Goal: Task Accomplishment & Management: Complete application form

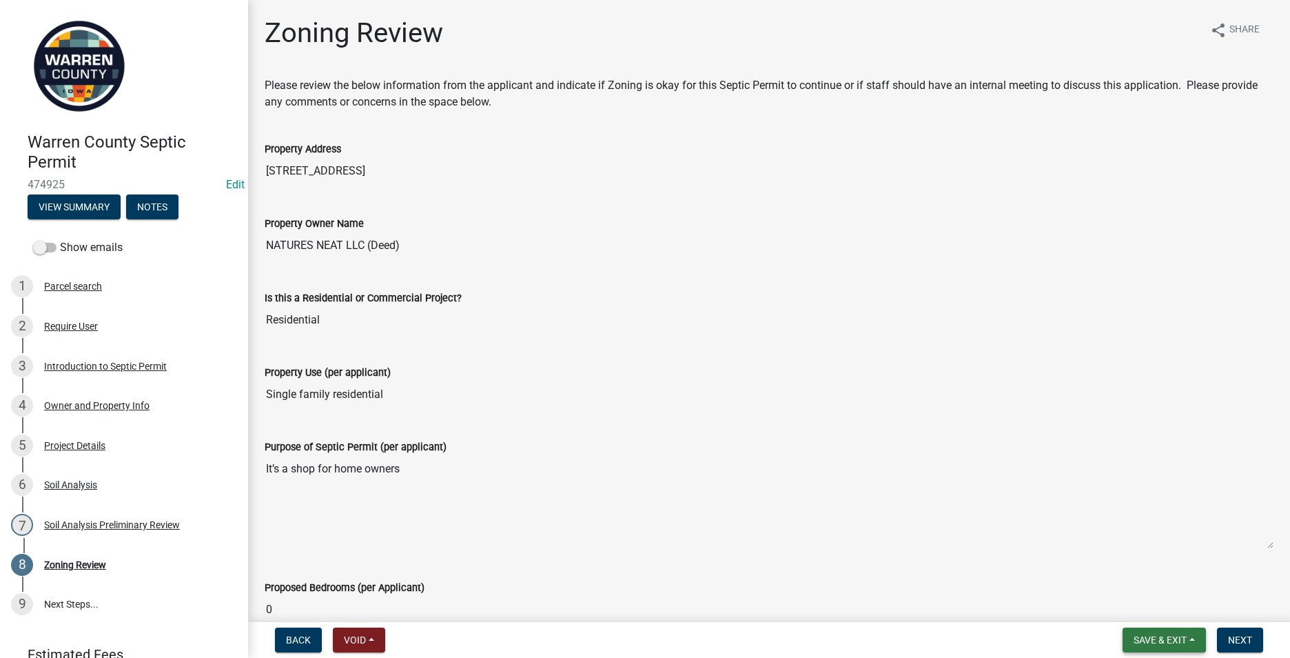
click at [1154, 642] on span "Save & Exit" at bounding box center [1160, 639] width 53 height 11
click at [1135, 602] on button "Save & Exit" at bounding box center [1151, 603] width 110 height 33
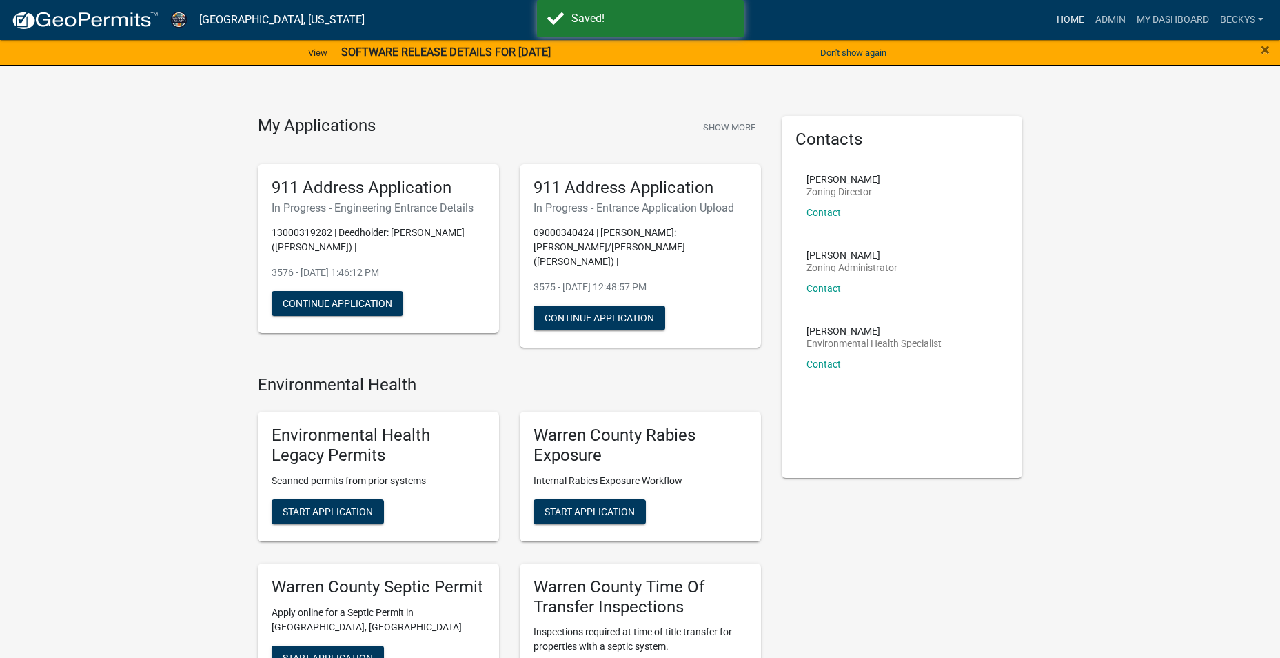
click at [1078, 17] on link "Home" at bounding box center [1070, 20] width 39 height 26
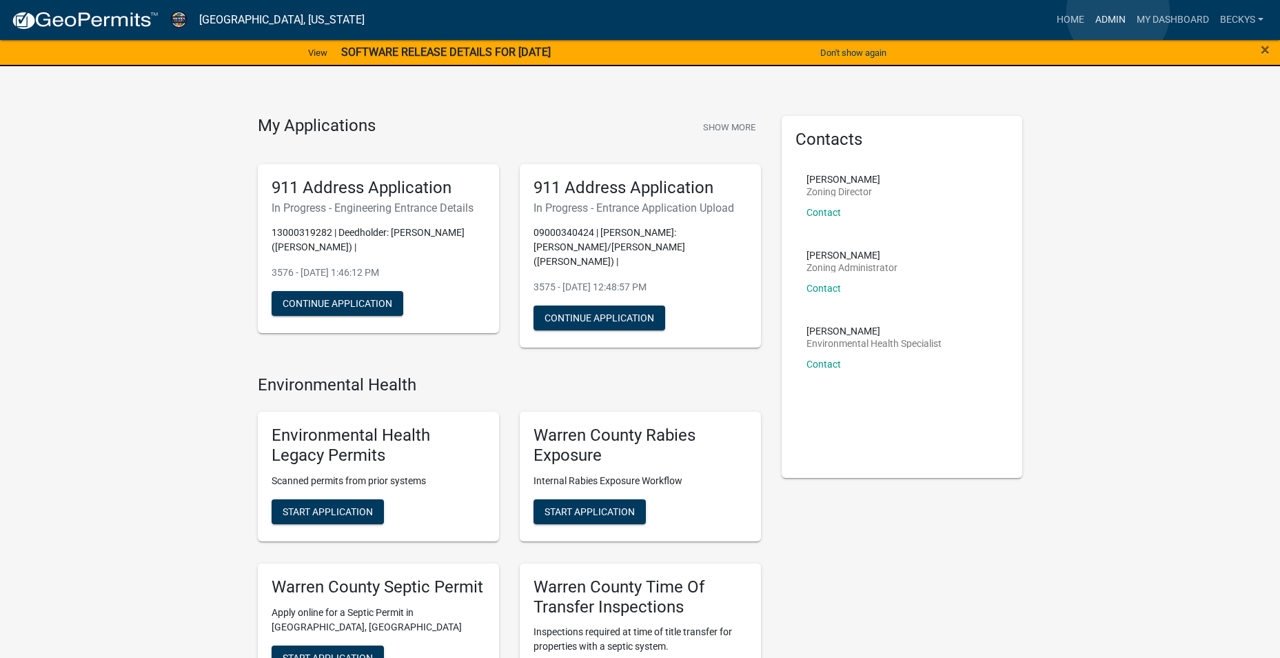
click at [1118, 13] on link "Admin" at bounding box center [1110, 20] width 41 height 26
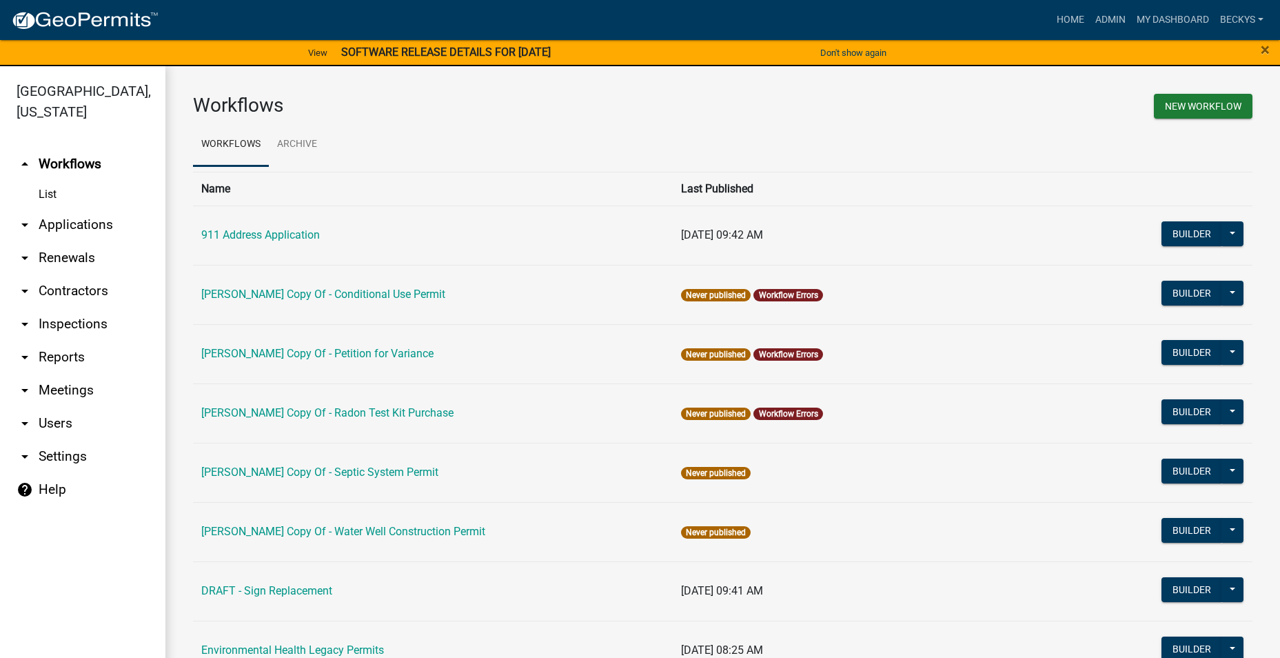
click at [54, 181] on link "List" at bounding box center [82, 195] width 165 height 28
click at [48, 181] on link "List" at bounding box center [82, 195] width 165 height 28
click at [1103, 14] on link "Admin" at bounding box center [1110, 20] width 41 height 26
click at [1184, 15] on link "My Dashboard" at bounding box center [1172, 20] width 83 height 26
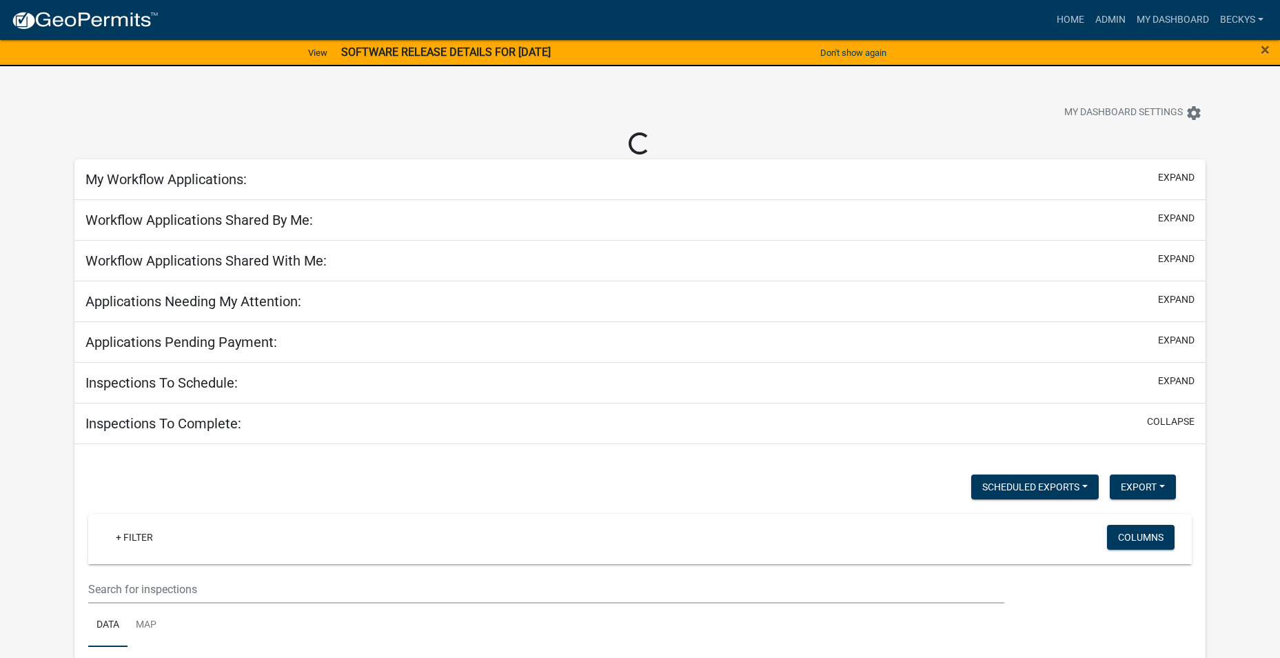
select select "3: 100"
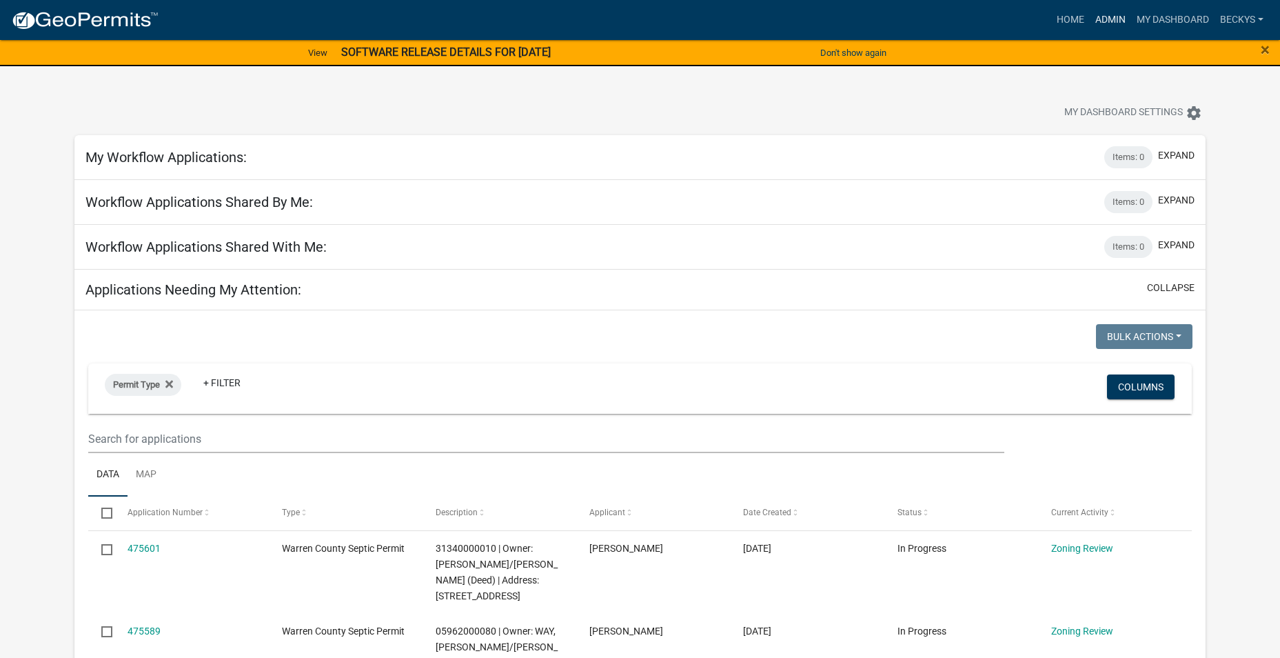
click at [1112, 19] on link "Admin" at bounding box center [1110, 20] width 41 height 26
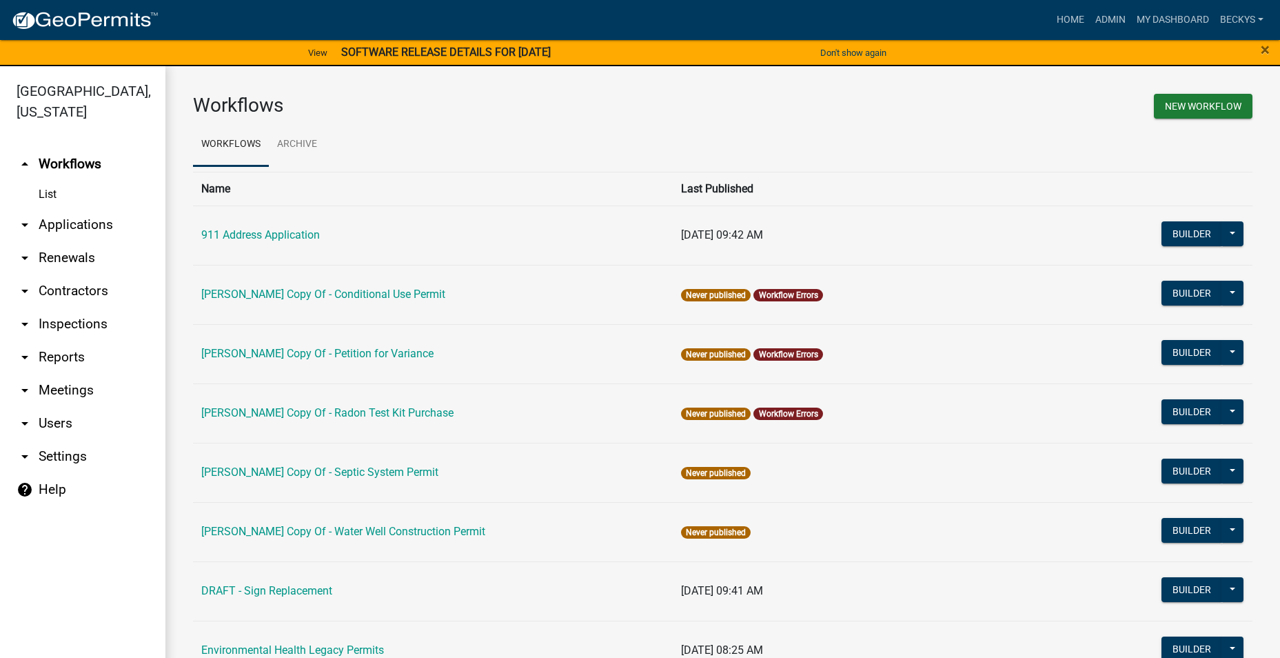
click at [69, 208] on link "arrow_drop_down Applications" at bounding box center [82, 224] width 165 height 33
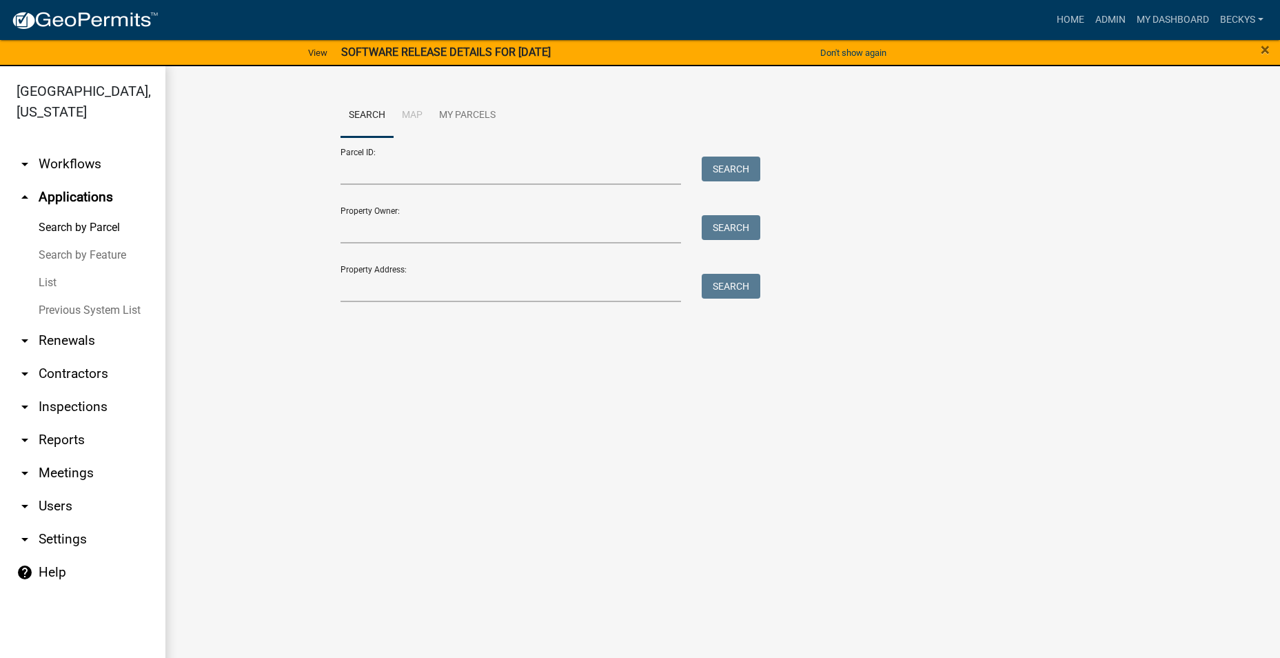
click at [50, 269] on link "List" at bounding box center [82, 283] width 165 height 28
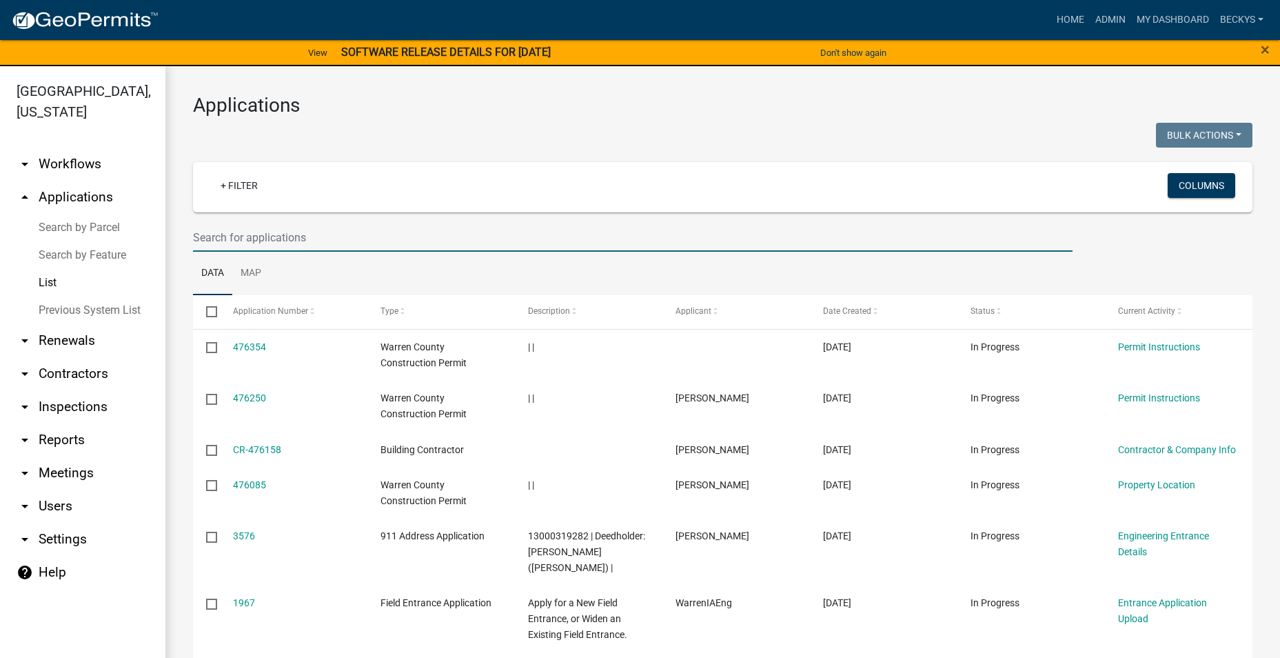
click at [201, 234] on input "text" at bounding box center [633, 237] width 880 height 28
type input "BP-444"
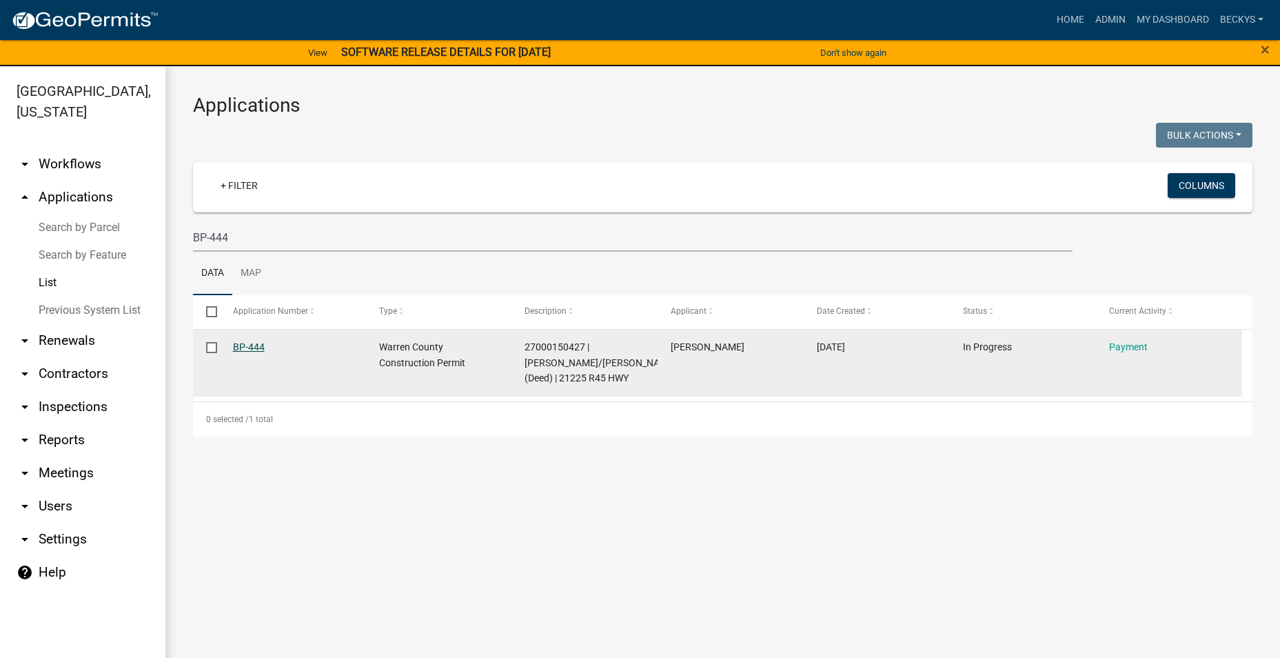
click at [244, 345] on link "BP-444" at bounding box center [249, 346] width 32 height 11
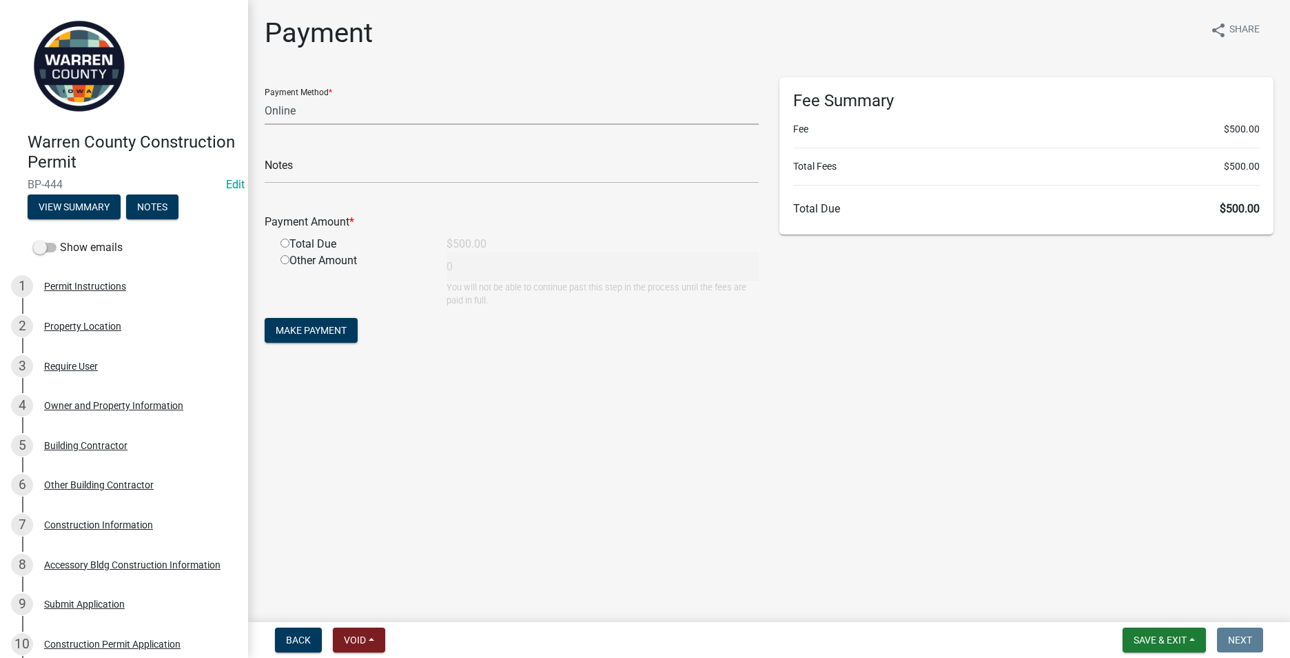
click at [290, 103] on select "Credit Card POS Check Cash Online" at bounding box center [512, 111] width 494 height 28
select select "0: 2"
click at [265, 97] on select "Credit Card POS Check Cash Online" at bounding box center [512, 111] width 494 height 28
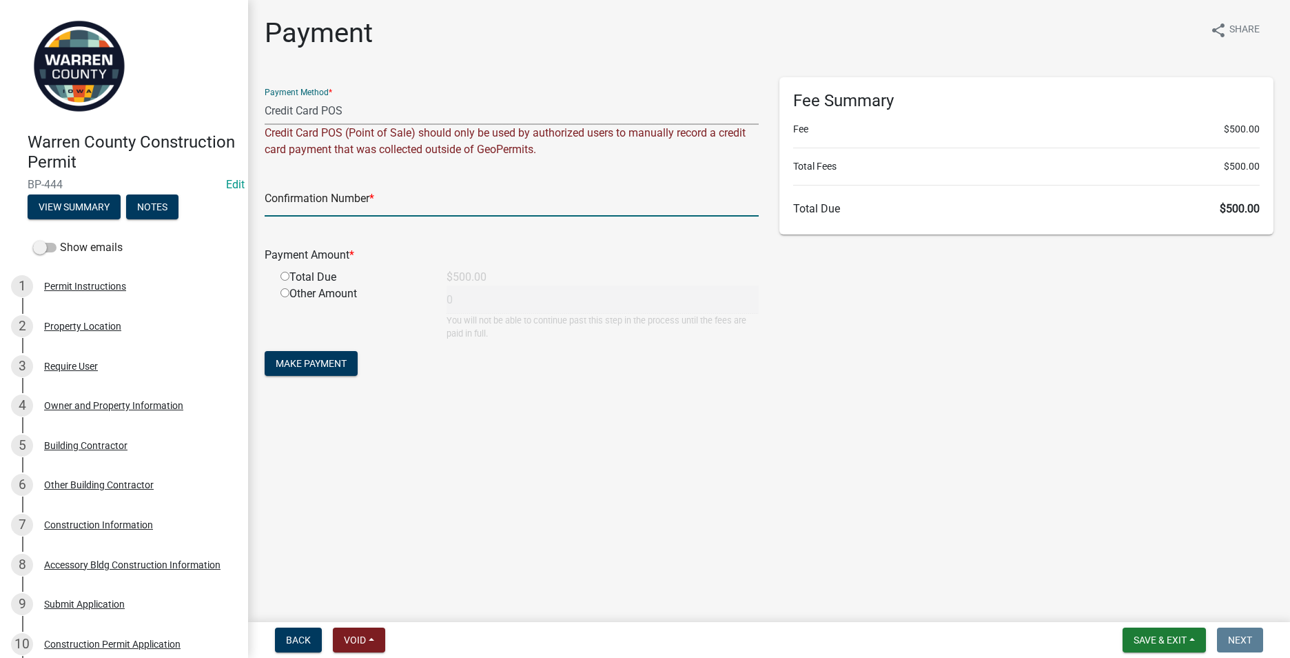
click at [283, 205] on input "text" at bounding box center [512, 202] width 494 height 28
type input "1033925455"
click at [283, 276] on input "radio" at bounding box center [285, 276] width 9 height 9
radio input "true"
type input "500"
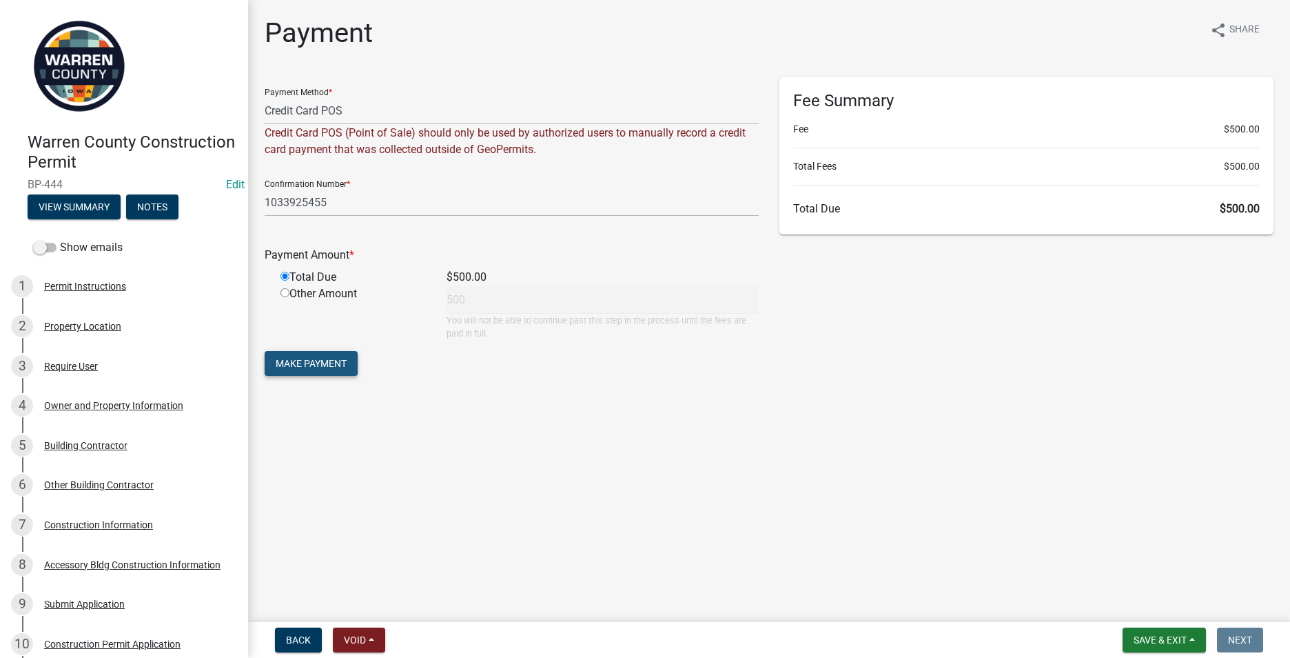
click at [313, 363] on span "Make Payment" at bounding box center [311, 363] width 71 height 11
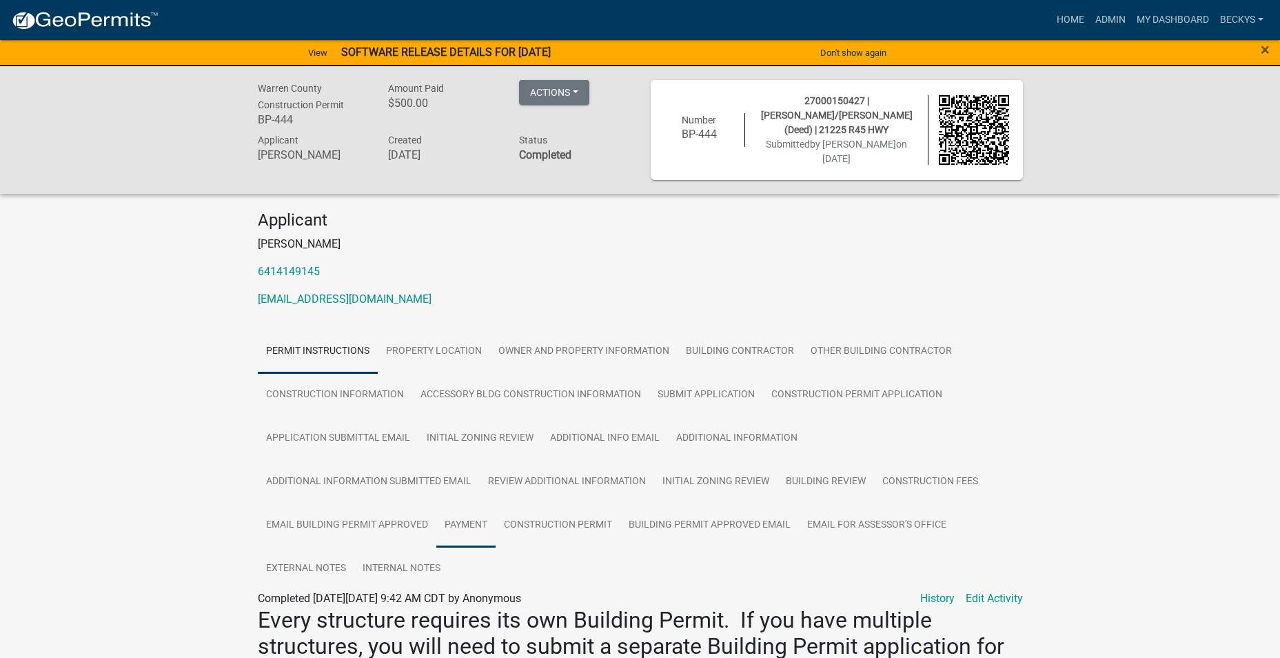
click at [465, 524] on link "Payment" at bounding box center [465, 525] width 59 height 44
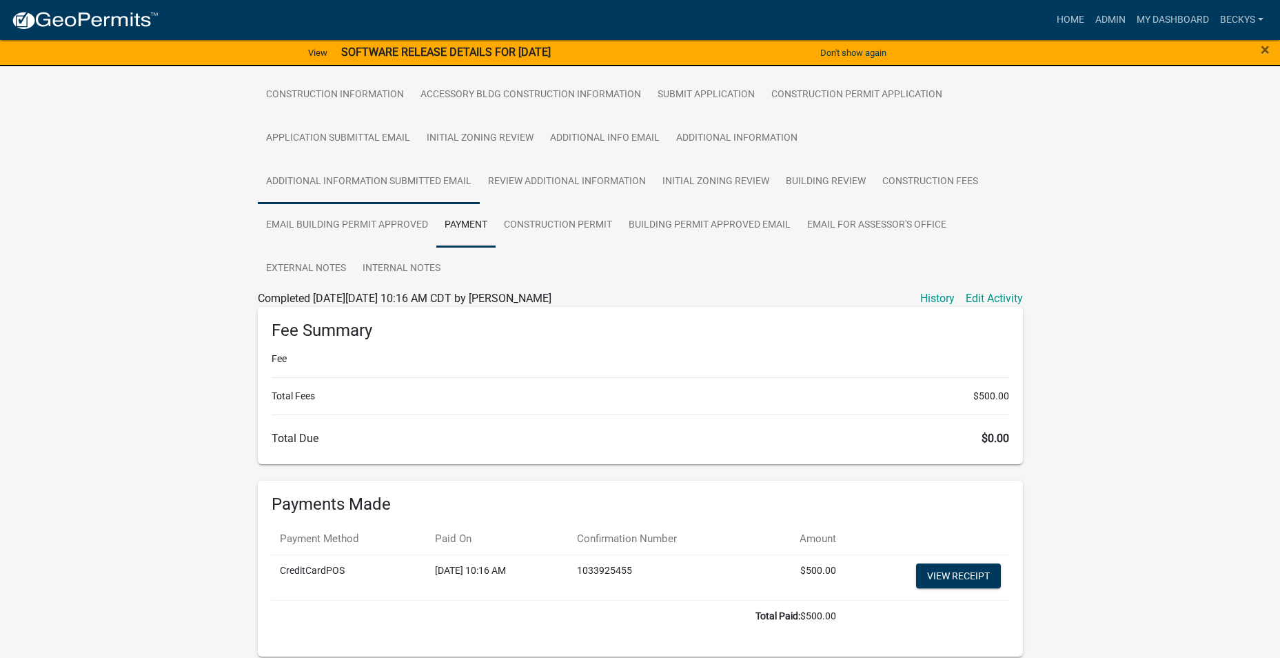
scroll to position [345, 0]
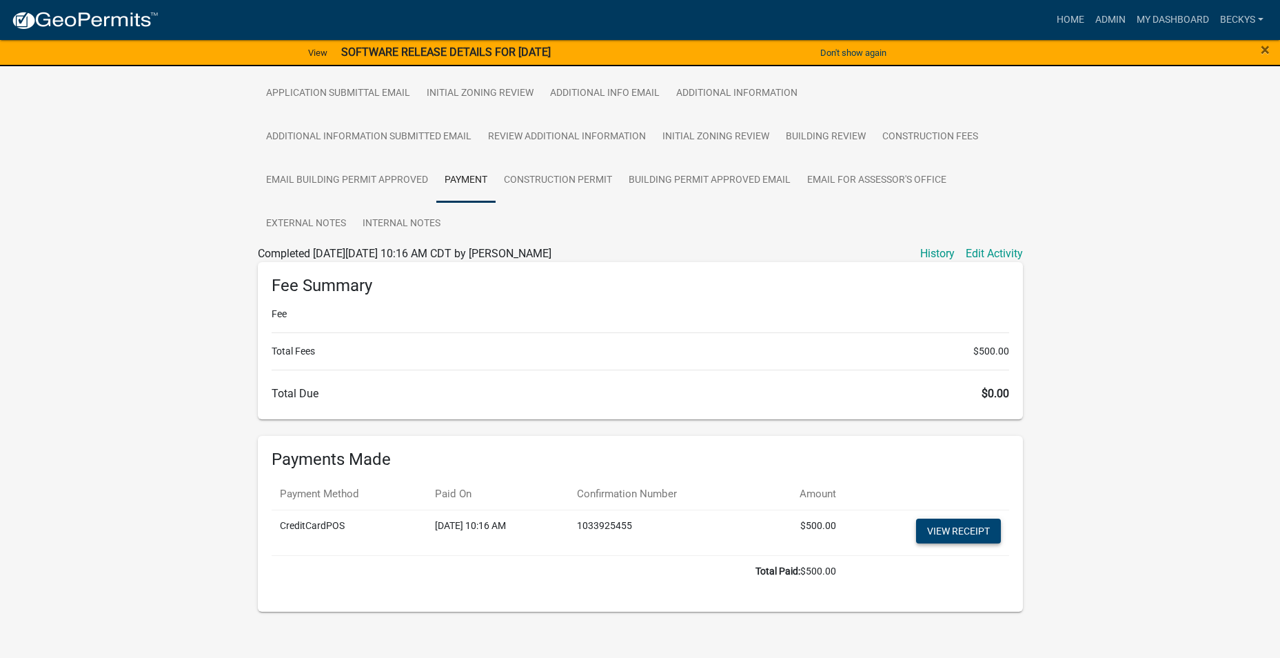
click at [937, 523] on link "View receipt" at bounding box center [958, 530] width 85 height 25
click at [946, 536] on link "View receipt" at bounding box center [958, 530] width 85 height 25
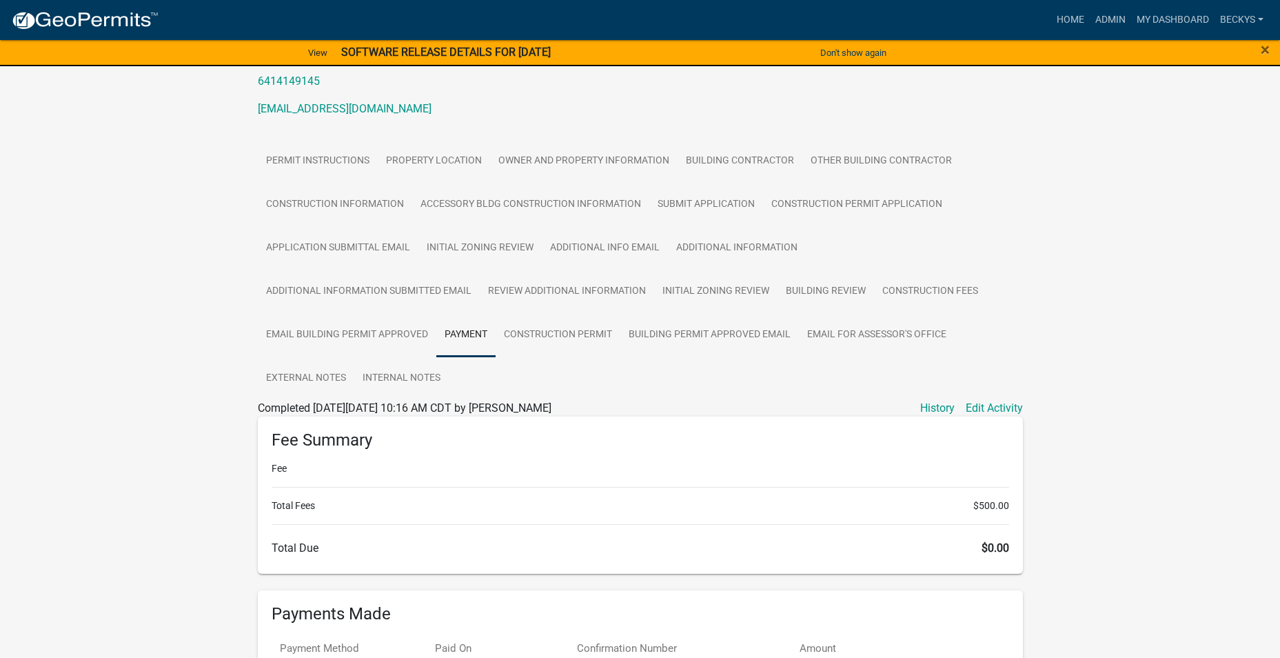
scroll to position [0, 0]
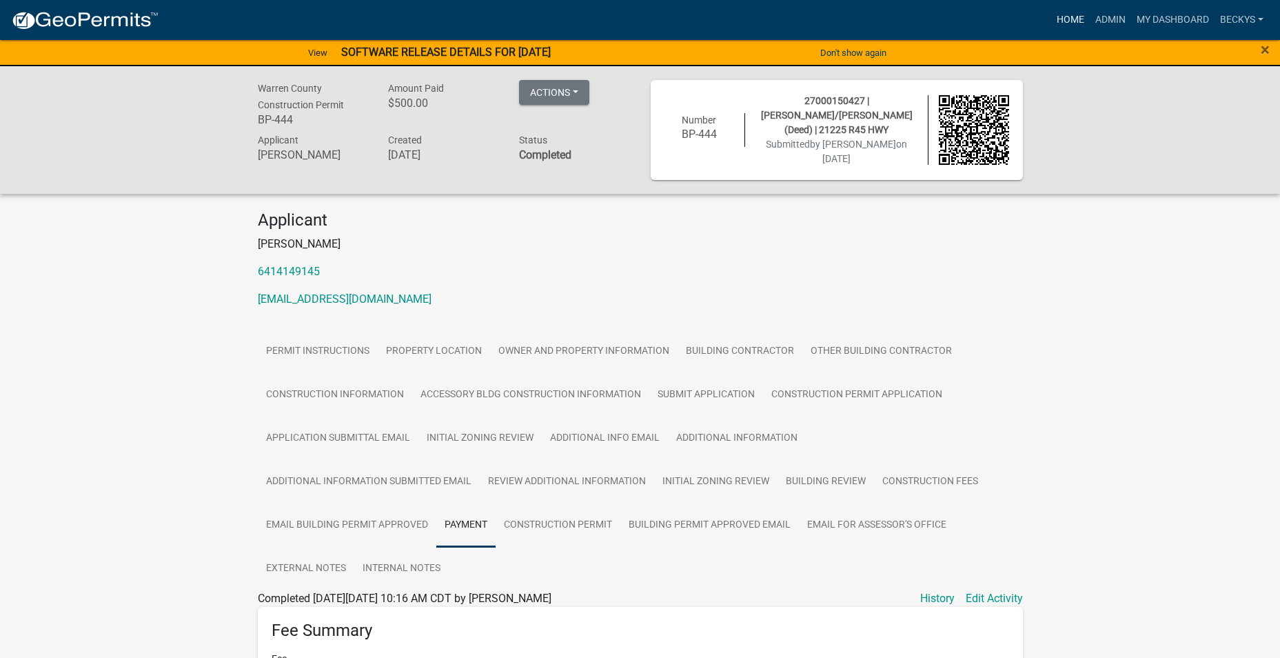
click at [1063, 19] on link "Home" at bounding box center [1070, 20] width 39 height 26
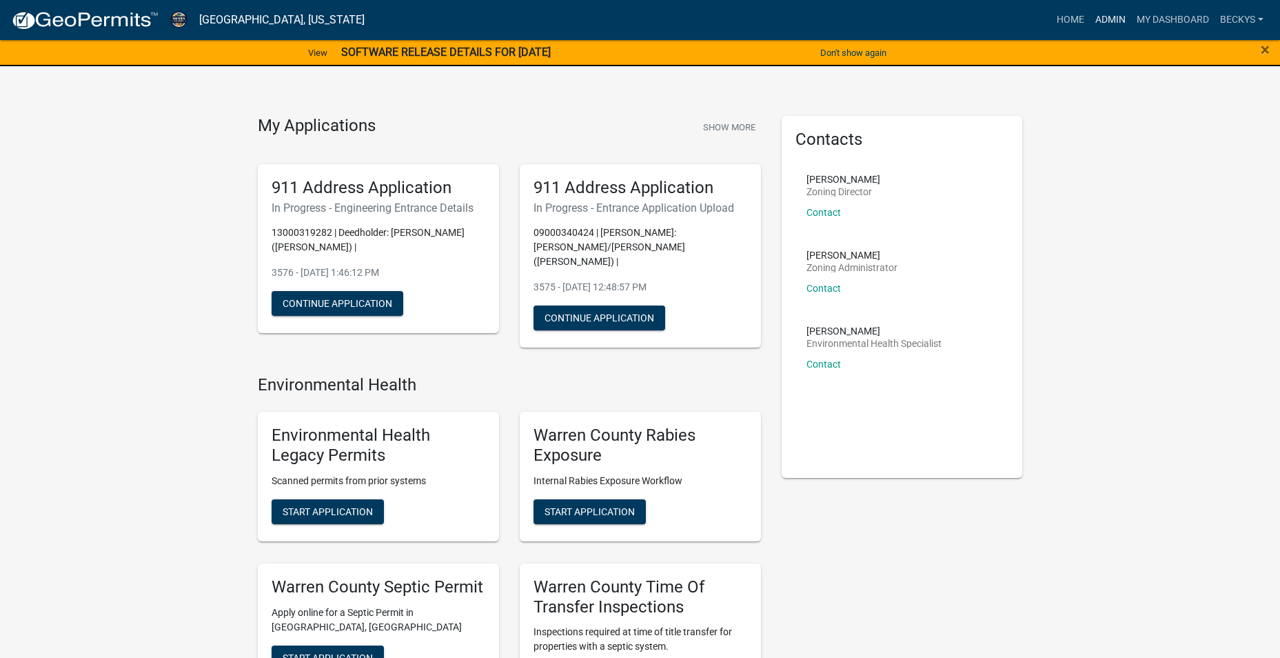
click at [1106, 23] on link "Admin" at bounding box center [1110, 20] width 41 height 26
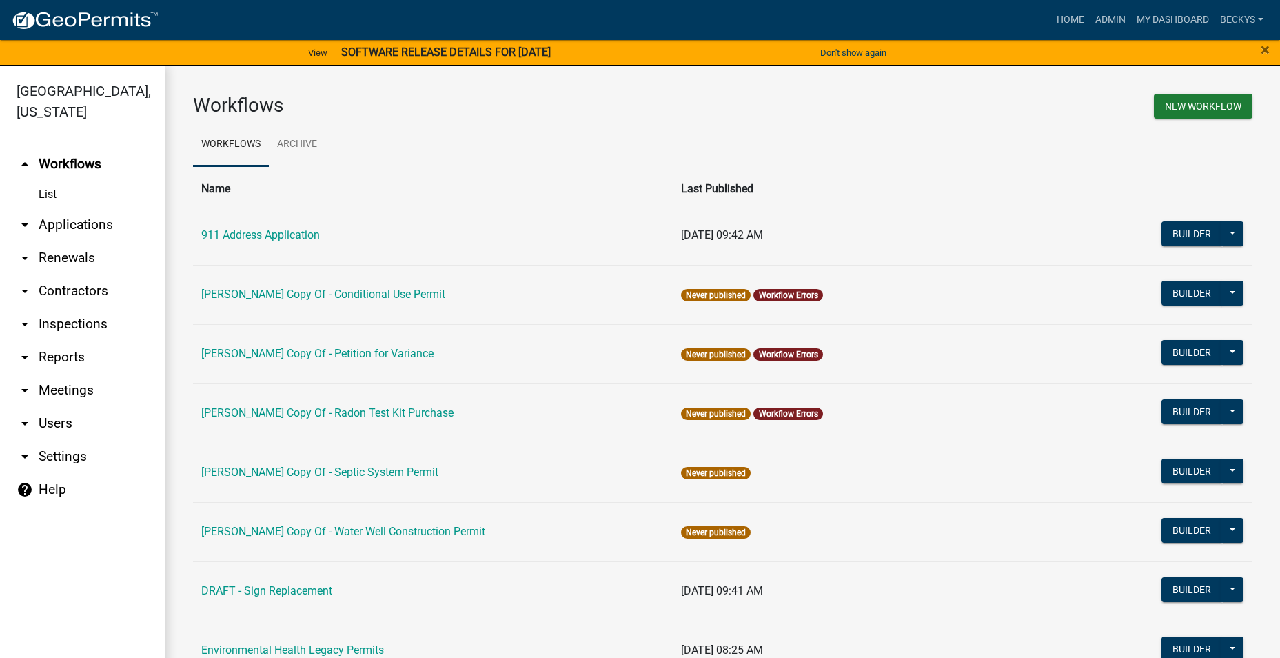
click at [54, 208] on link "arrow_drop_down Applications" at bounding box center [82, 224] width 165 height 33
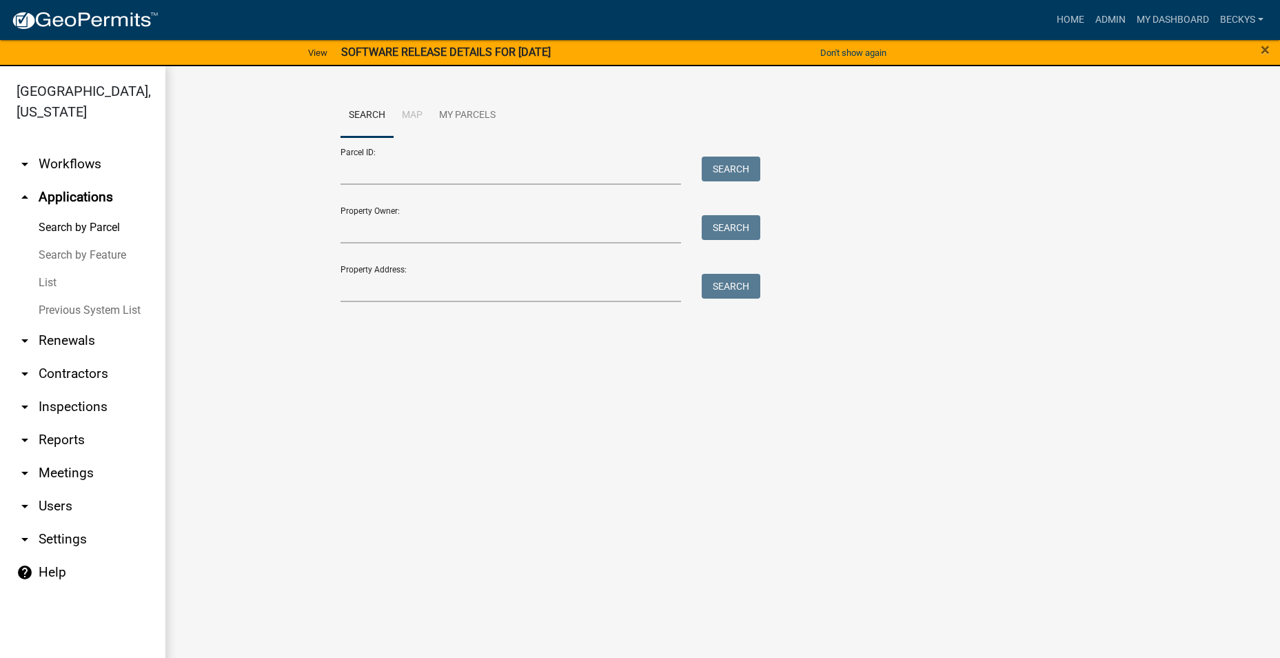
click at [42, 269] on link "List" at bounding box center [82, 283] width 165 height 28
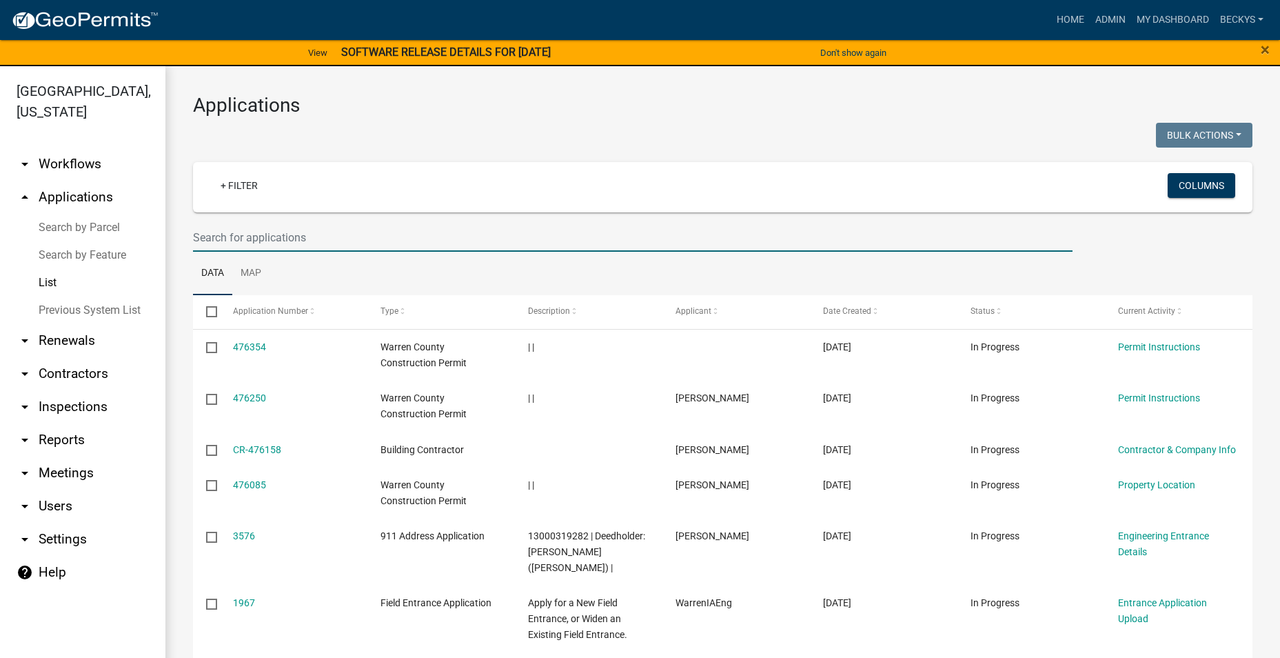
click at [201, 236] on input "text" at bounding box center [633, 237] width 880 height 28
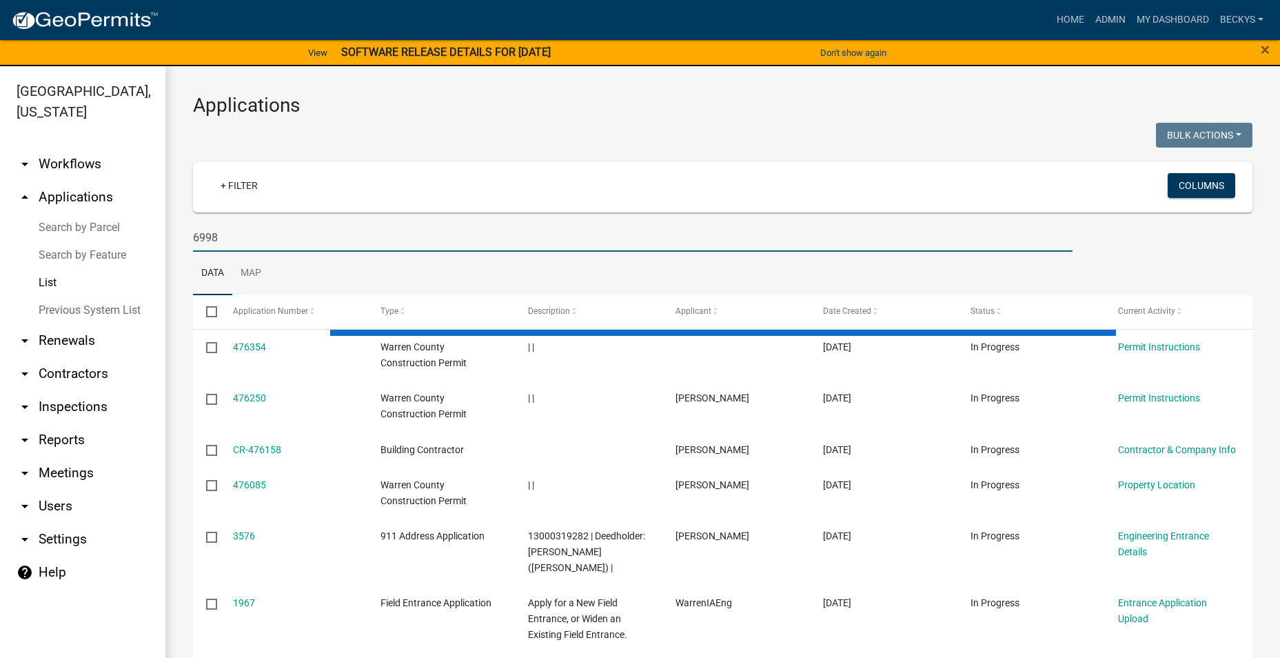
type input "6998"
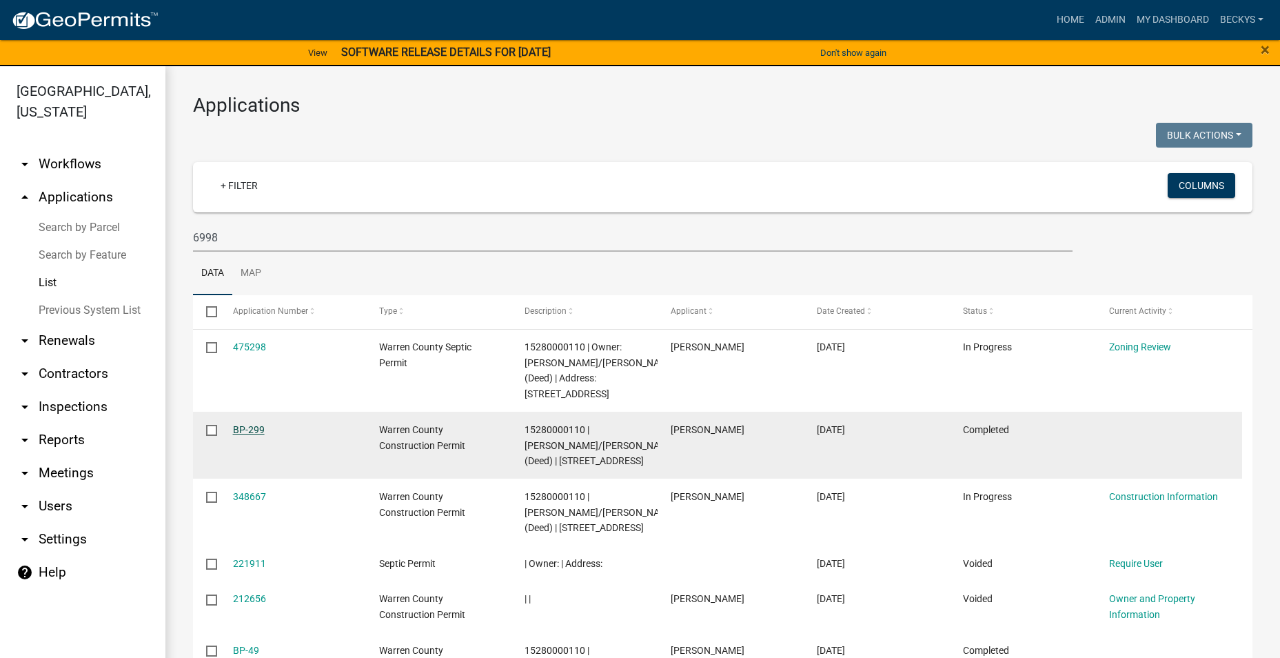
click at [243, 432] on link "BP-299" at bounding box center [249, 429] width 32 height 11
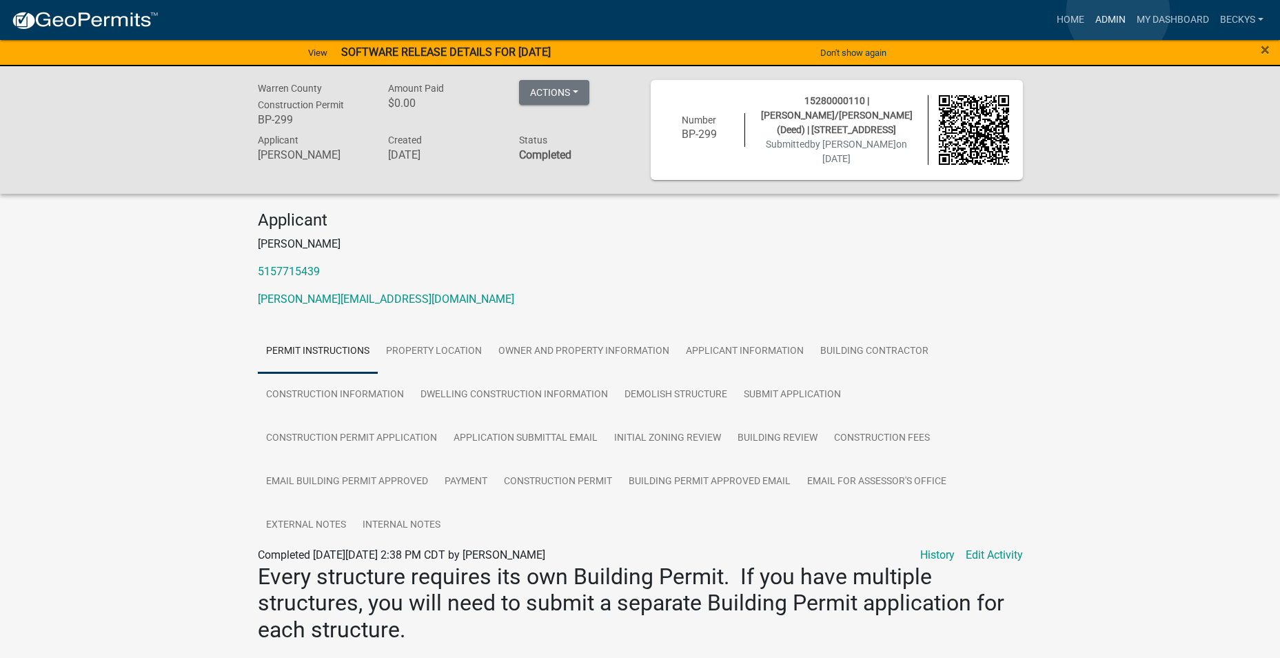
click at [1118, 12] on link "Admin" at bounding box center [1110, 20] width 41 height 26
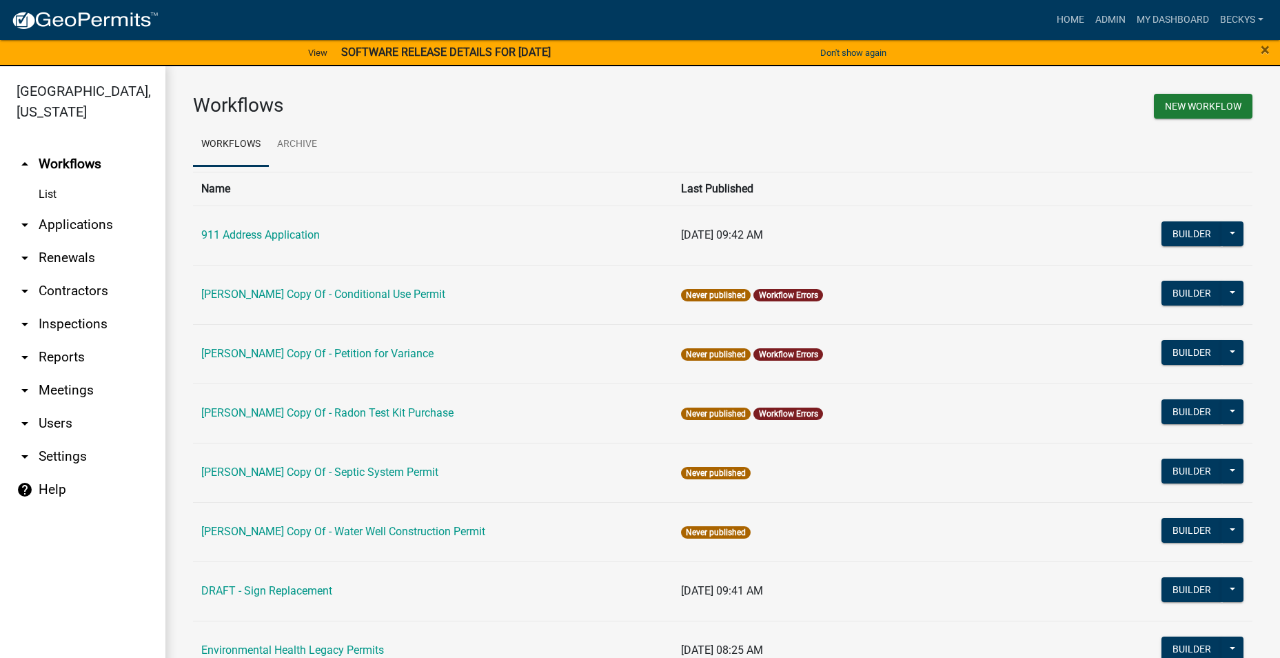
click at [92, 208] on link "arrow_drop_down Applications" at bounding box center [82, 224] width 165 height 33
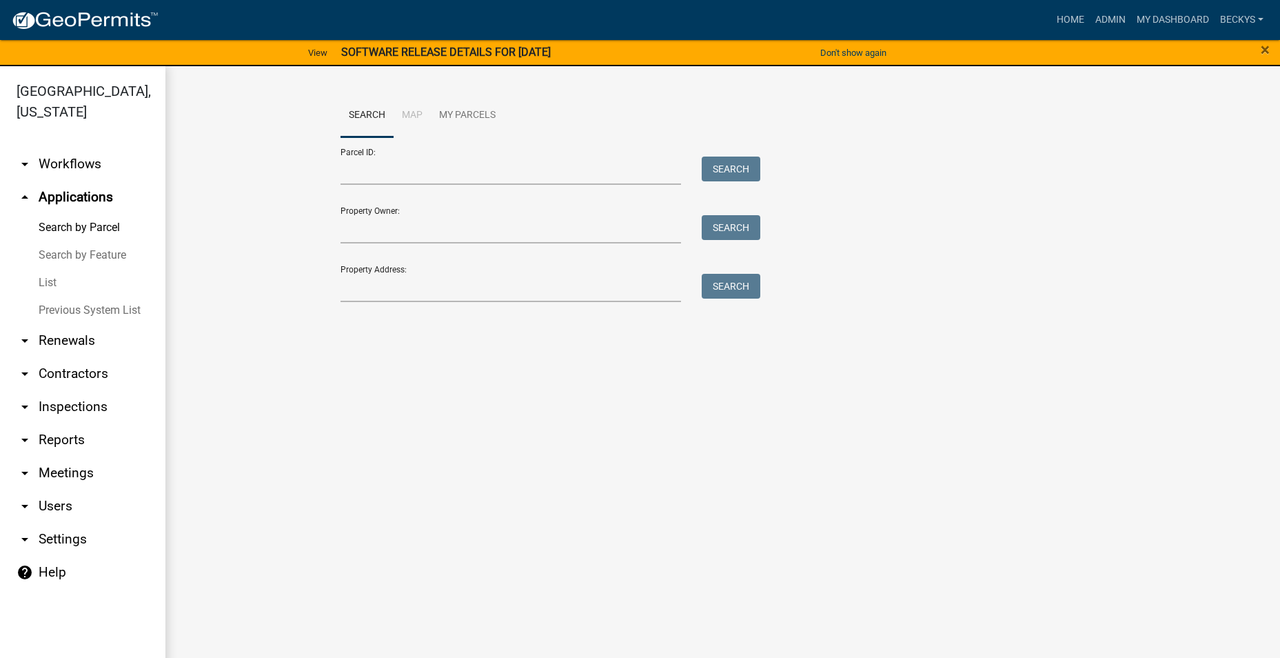
click at [47, 269] on link "List" at bounding box center [82, 283] width 165 height 28
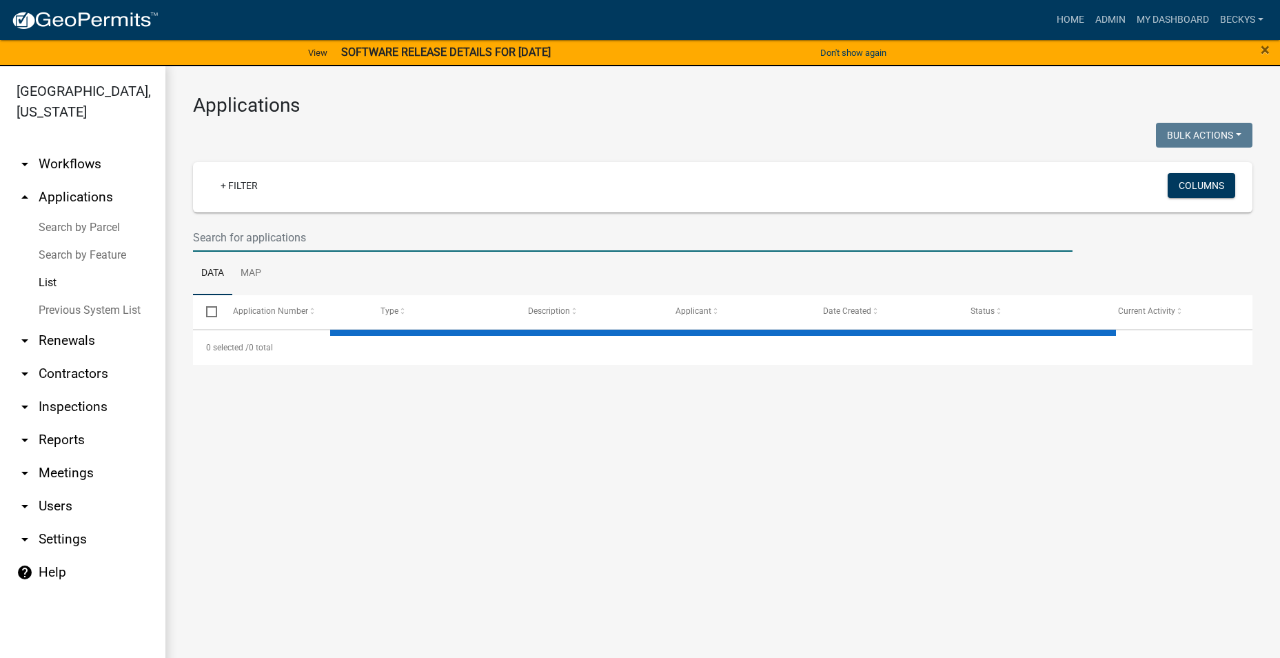
click at [213, 234] on input "text" at bounding box center [633, 237] width 880 height 28
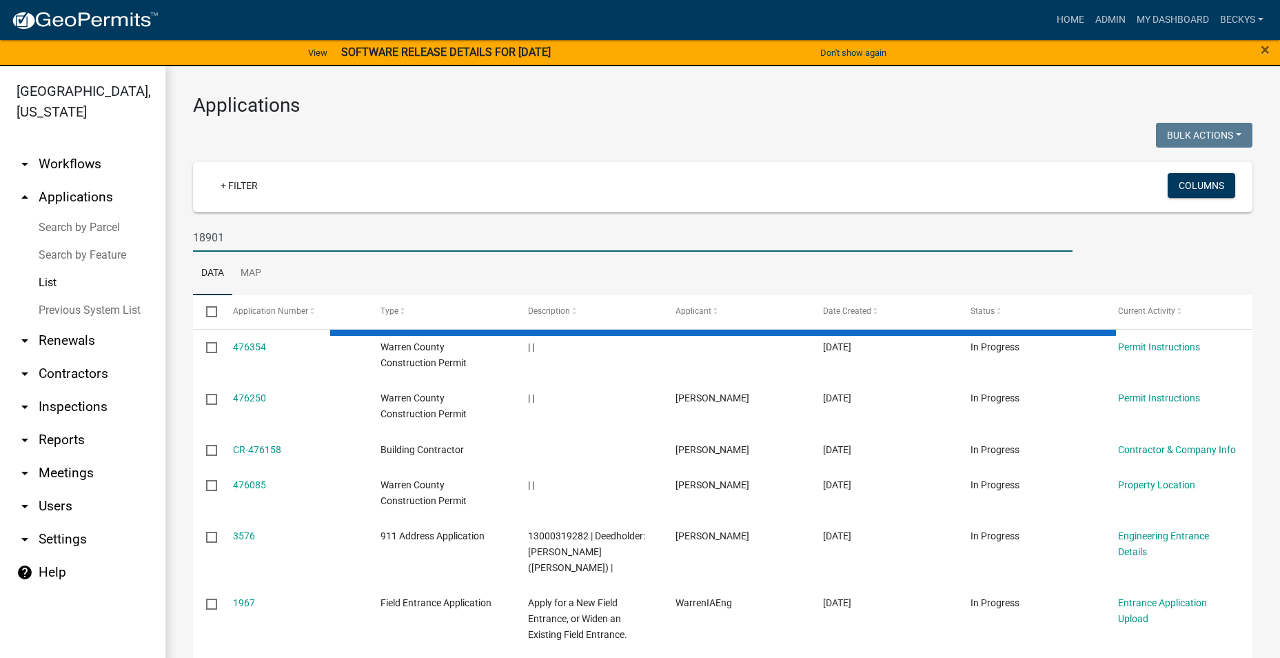
type input "18901"
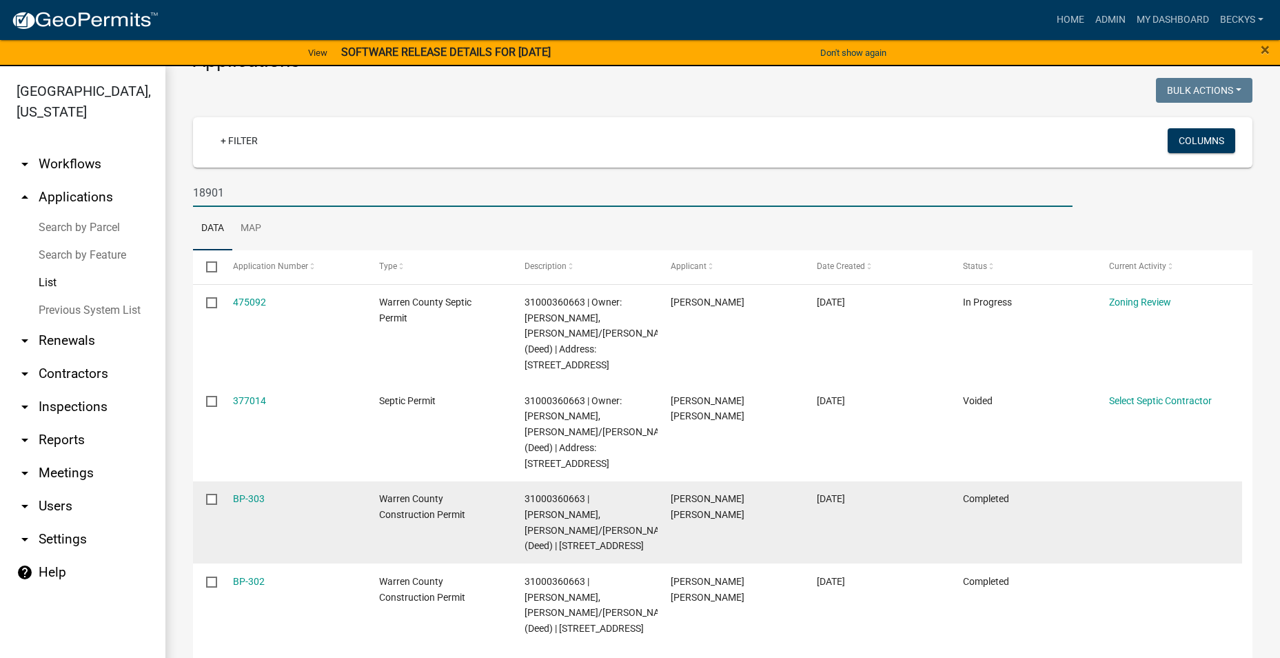
scroll to position [69, 0]
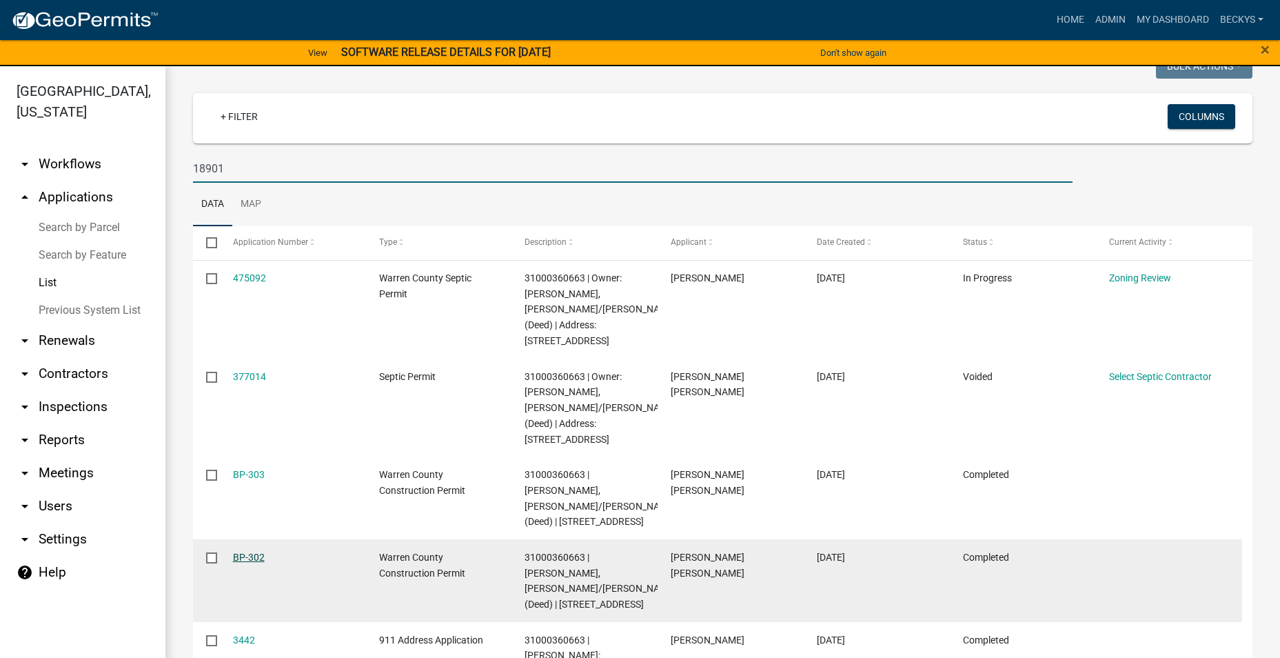
click at [250, 551] on link "BP-302" at bounding box center [249, 556] width 32 height 11
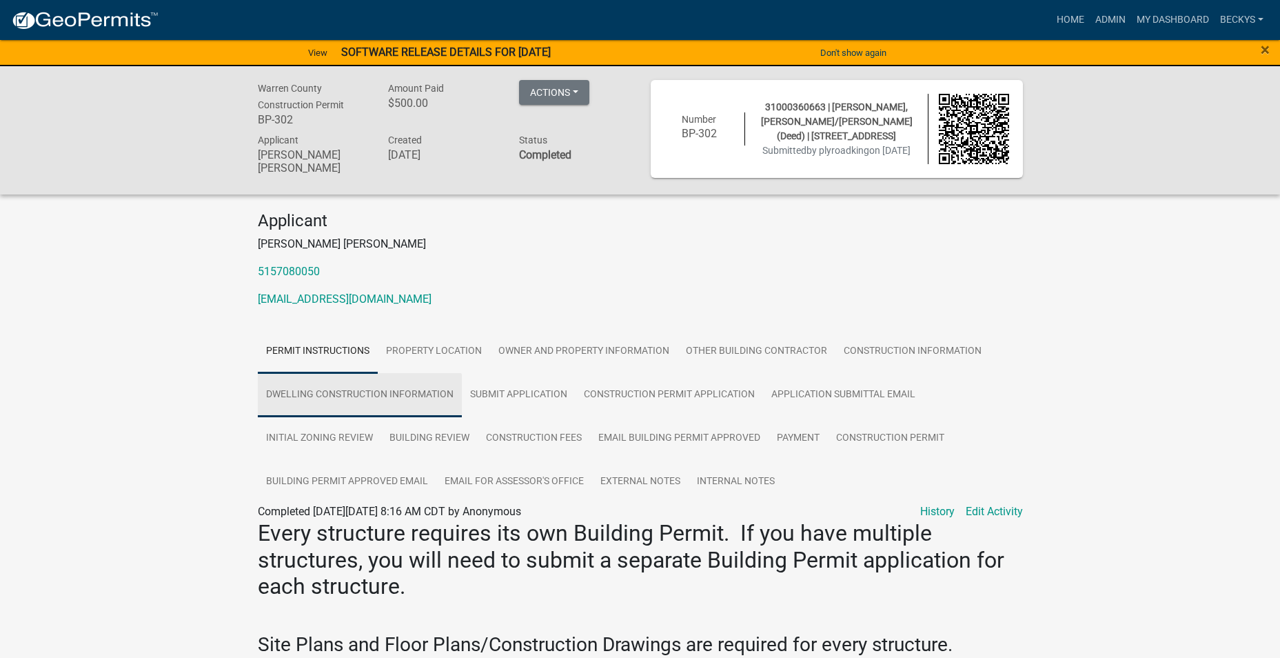
click at [411, 390] on link "Dwelling Construction Information" at bounding box center [360, 395] width 204 height 44
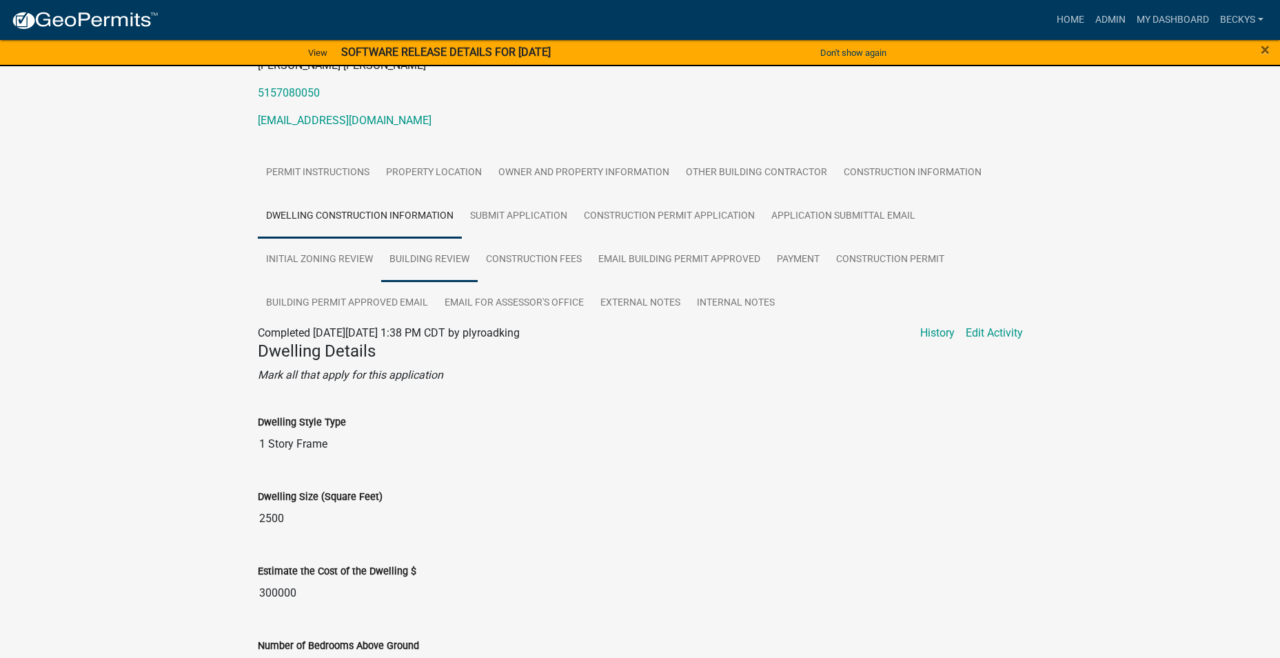
scroll to position [114, 0]
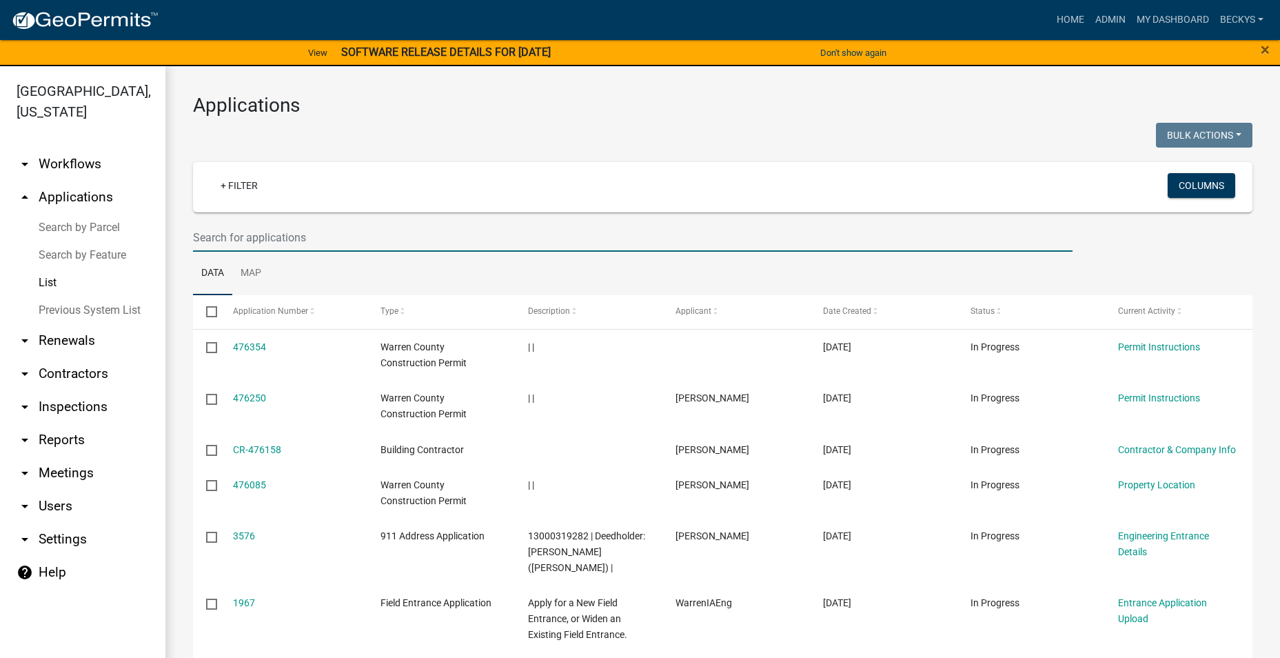
click at [199, 245] on input "text" at bounding box center [633, 237] width 880 height 28
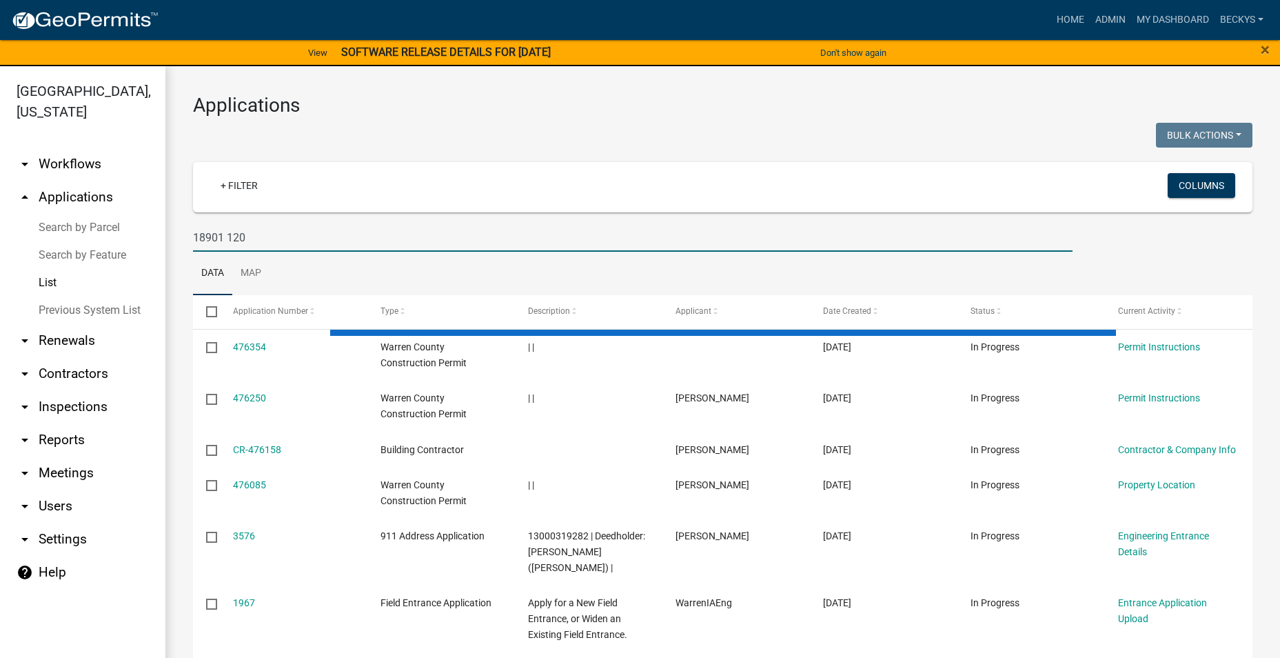
type input "18901 120"
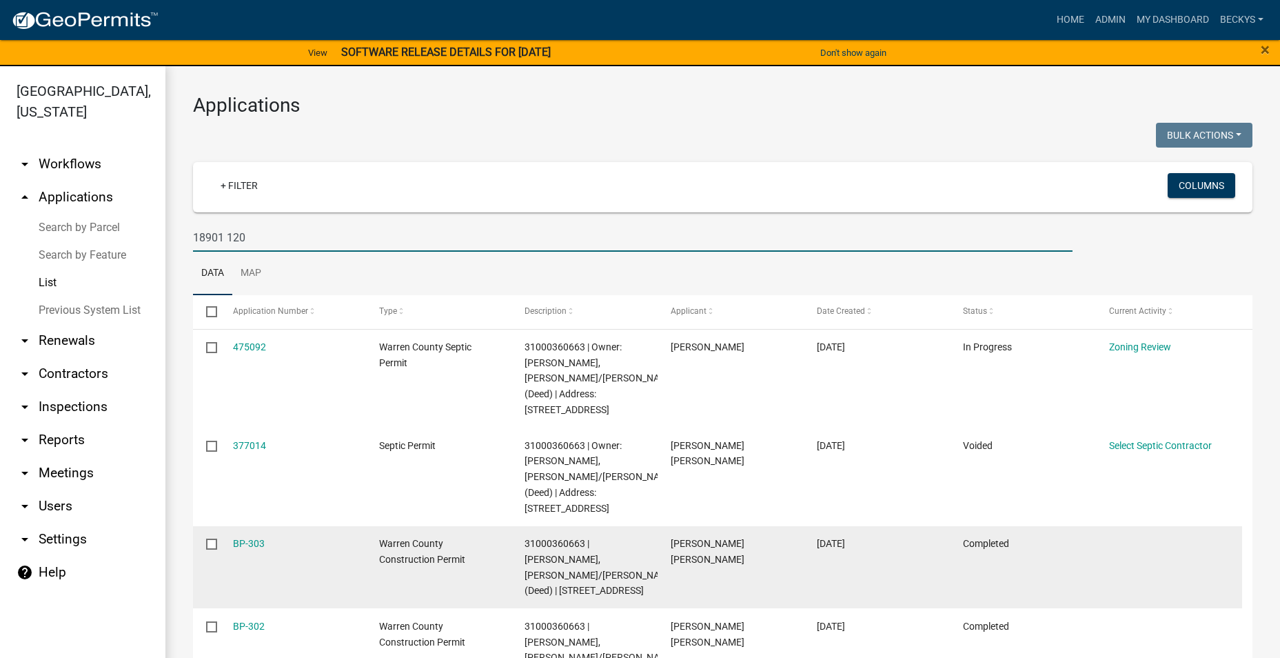
scroll to position [69, 0]
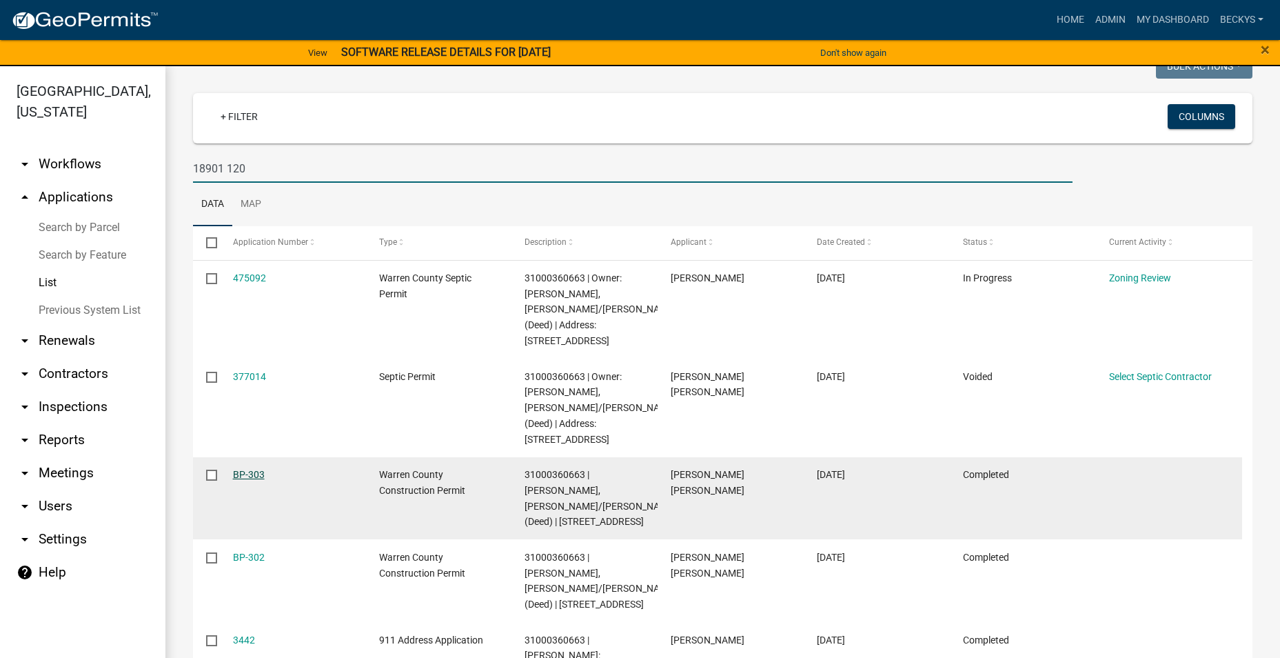
click at [247, 469] on link "BP-303" at bounding box center [249, 474] width 32 height 11
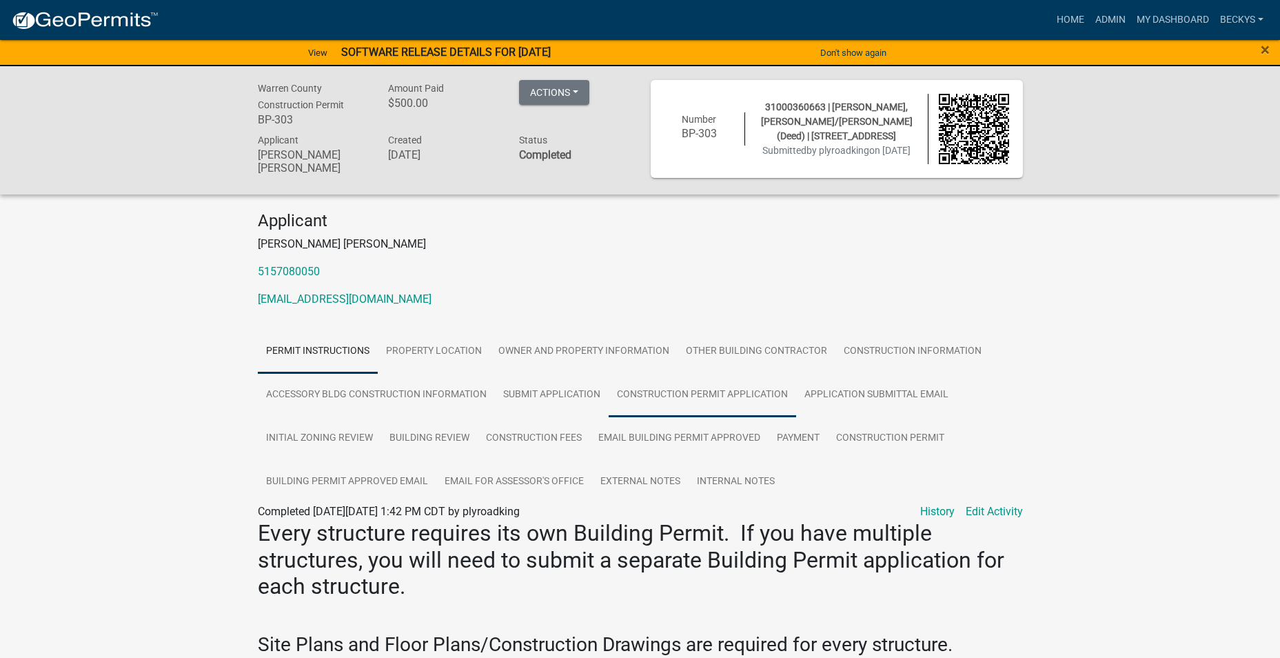
click at [676, 394] on link "Construction Permit Application" at bounding box center [703, 395] width 188 height 44
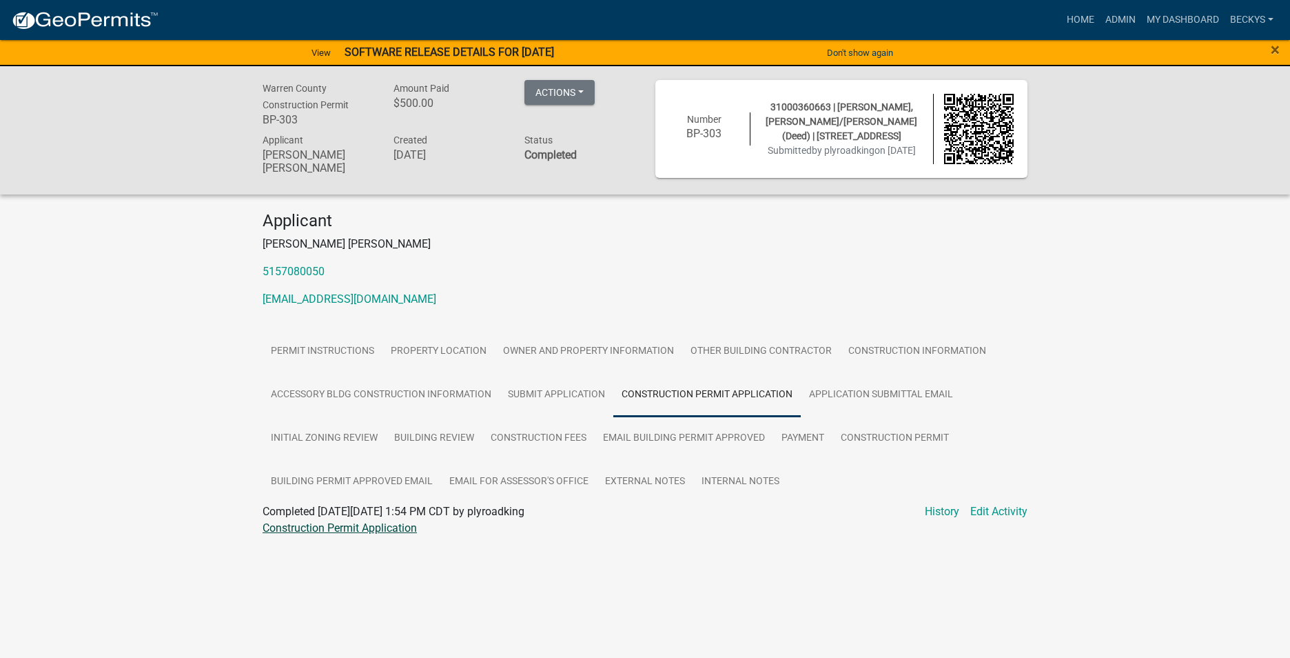
click at [382, 531] on link "Construction Permit Application" at bounding box center [340, 527] width 154 height 13
click at [907, 434] on link "Construction Permit" at bounding box center [895, 438] width 125 height 44
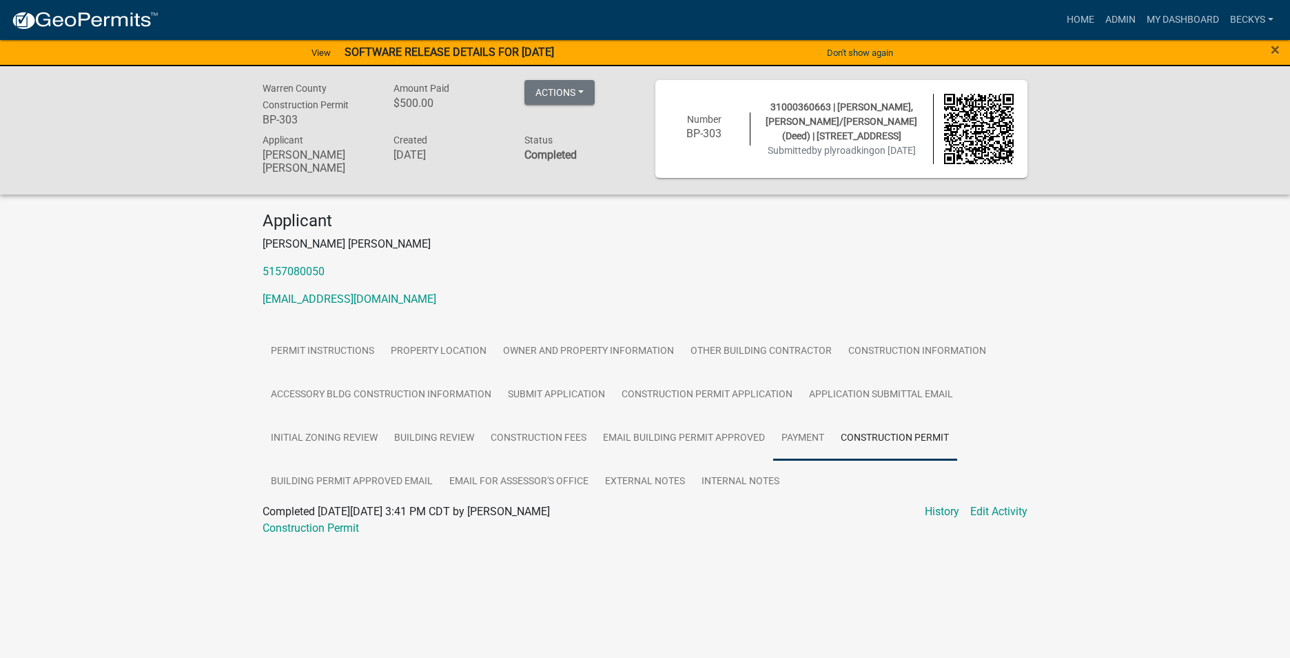
click at [793, 438] on link "Payment" at bounding box center [802, 438] width 59 height 44
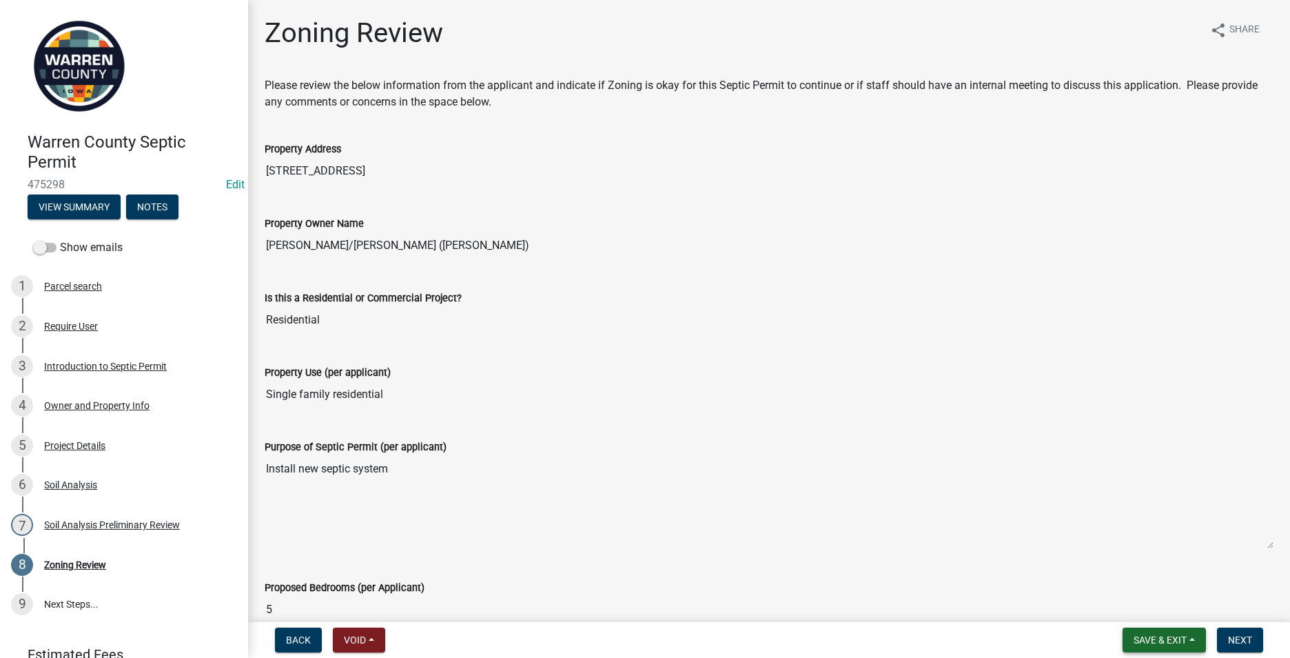
click at [1134, 640] on span "Save & Exit" at bounding box center [1160, 639] width 53 height 11
click at [1129, 617] on button "Save & Exit" at bounding box center [1151, 603] width 110 height 33
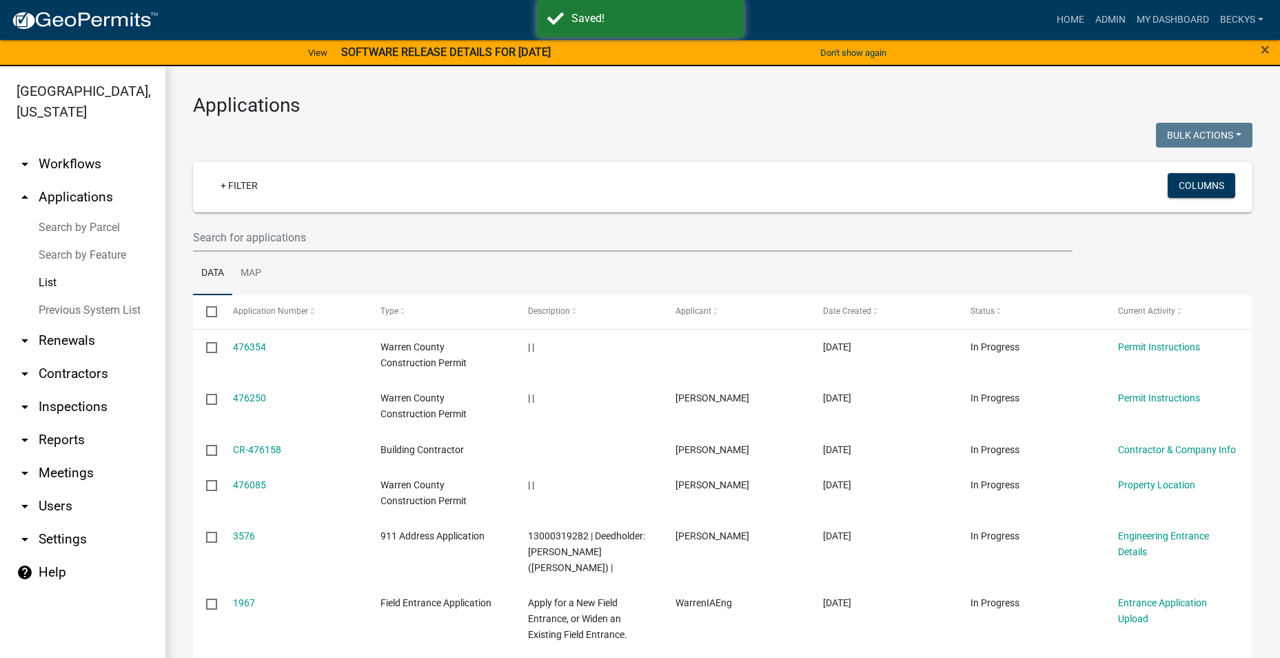
click at [182, 243] on div "Applications Bulk Actions Void Expire Lock Withdraw + Filter Columns Data Map S…" at bounding box center [722, 556] width 1115 height 980
click at [194, 235] on input "text" at bounding box center [633, 237] width 880 height 28
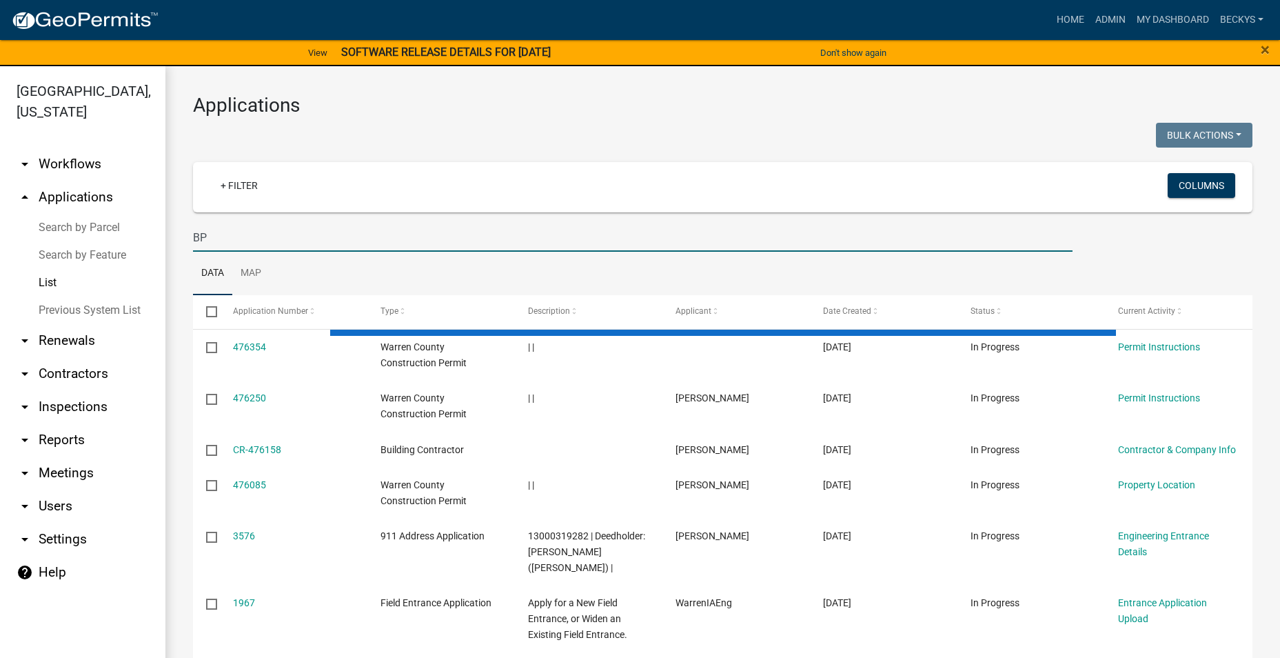
type input "B"
type input "6998"
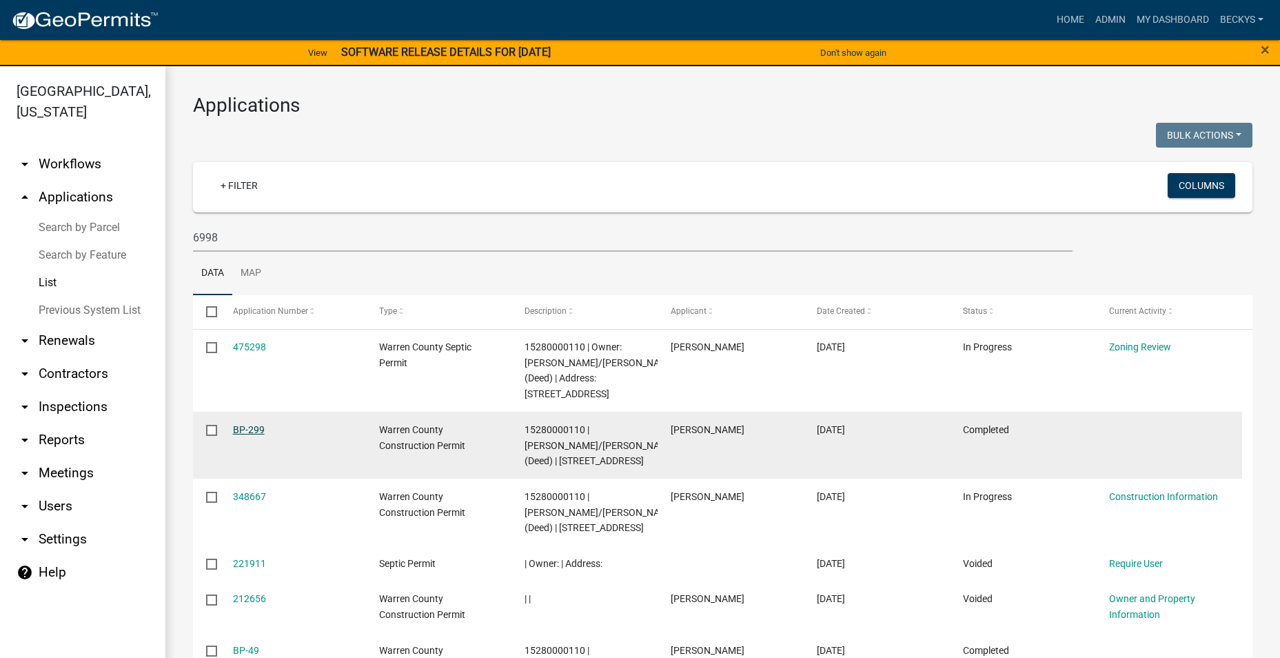
click at [247, 429] on link "BP-299" at bounding box center [249, 429] width 32 height 11
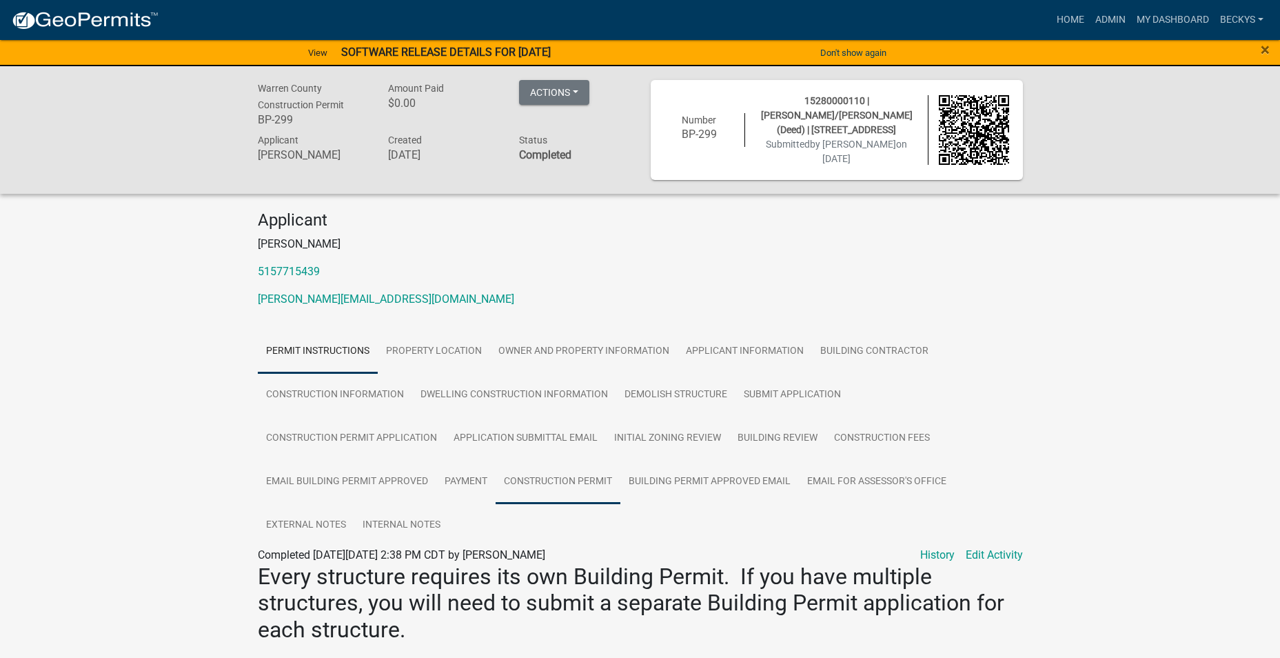
click at [554, 472] on link "Construction Permit" at bounding box center [558, 482] width 125 height 44
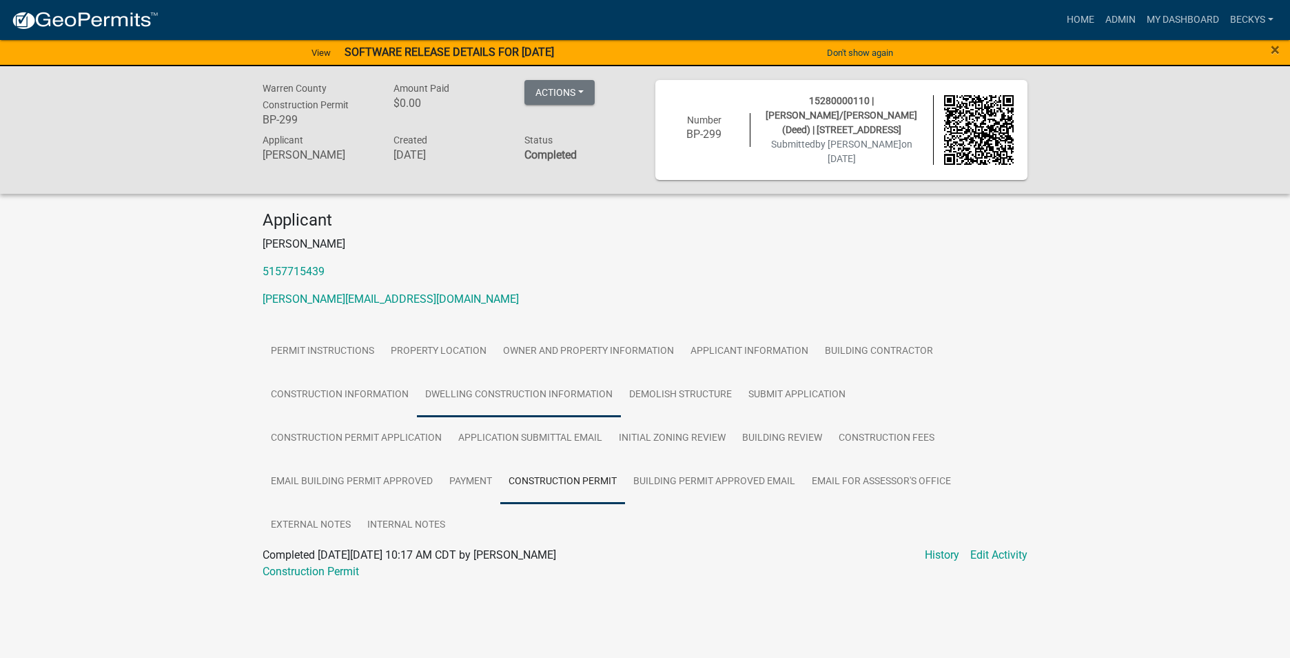
click at [488, 384] on link "Dwelling Construction Information" at bounding box center [519, 395] width 204 height 44
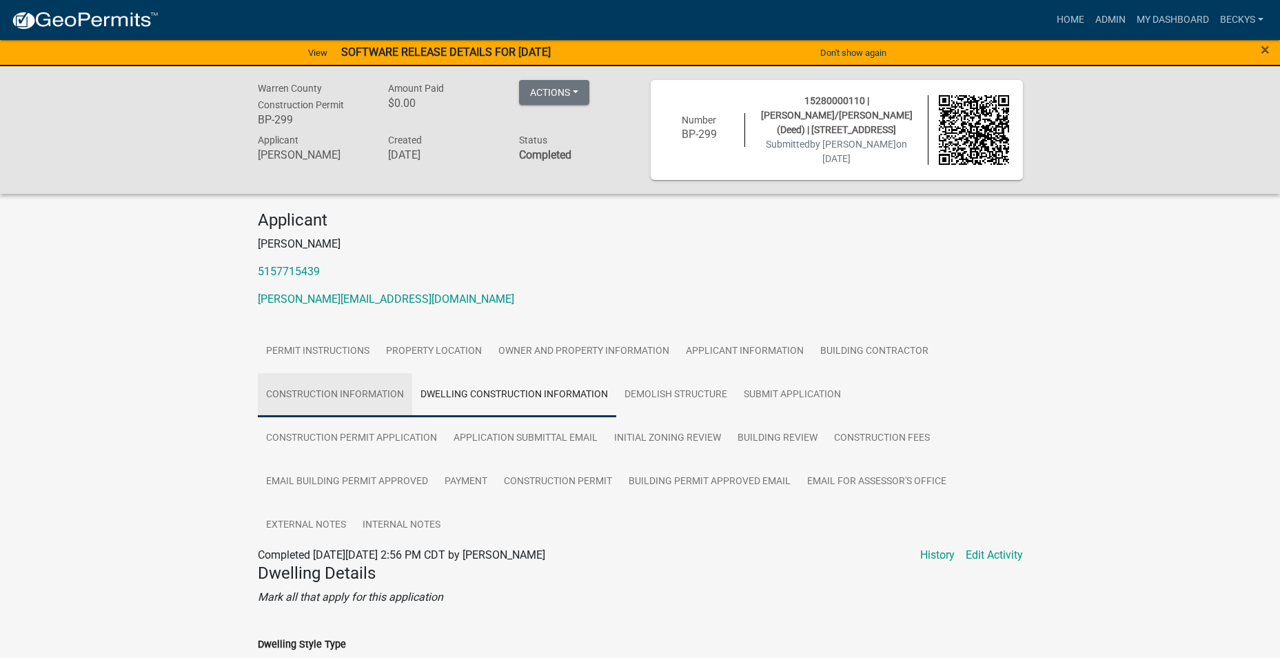
click at [356, 388] on link "Construction Information" at bounding box center [335, 395] width 154 height 44
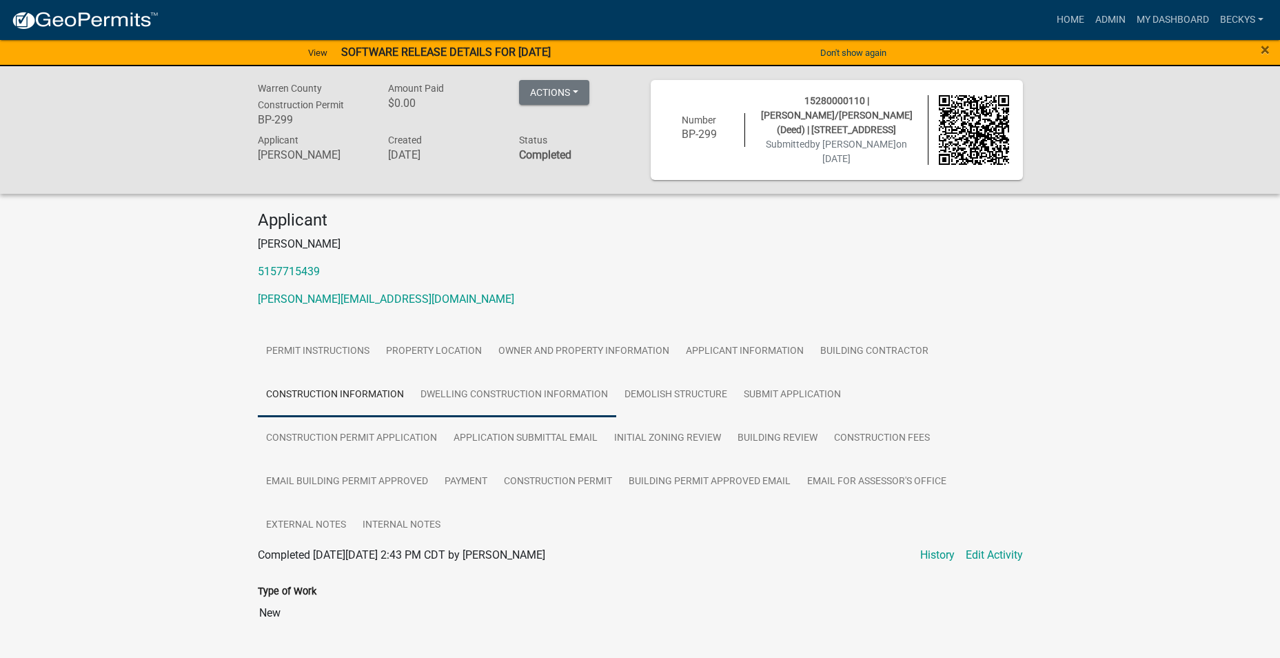
click at [445, 392] on link "Dwelling Construction Information" at bounding box center [514, 395] width 204 height 44
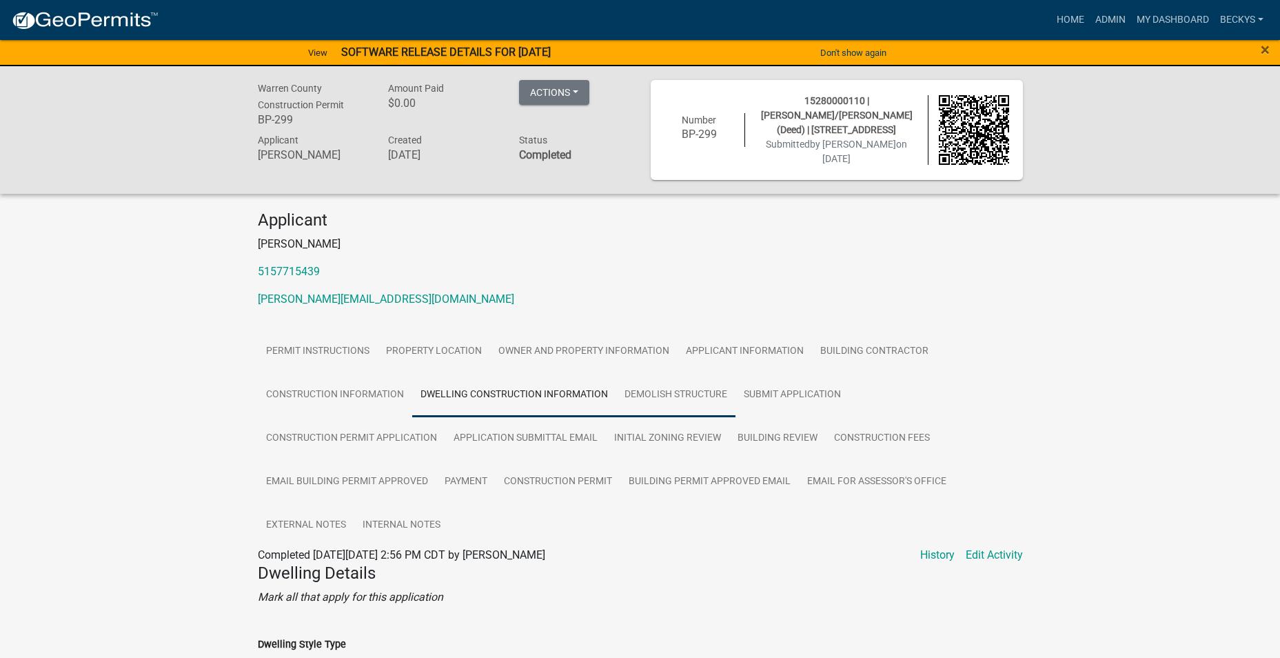
click at [648, 387] on link "Demolish Structure" at bounding box center [675, 395] width 119 height 44
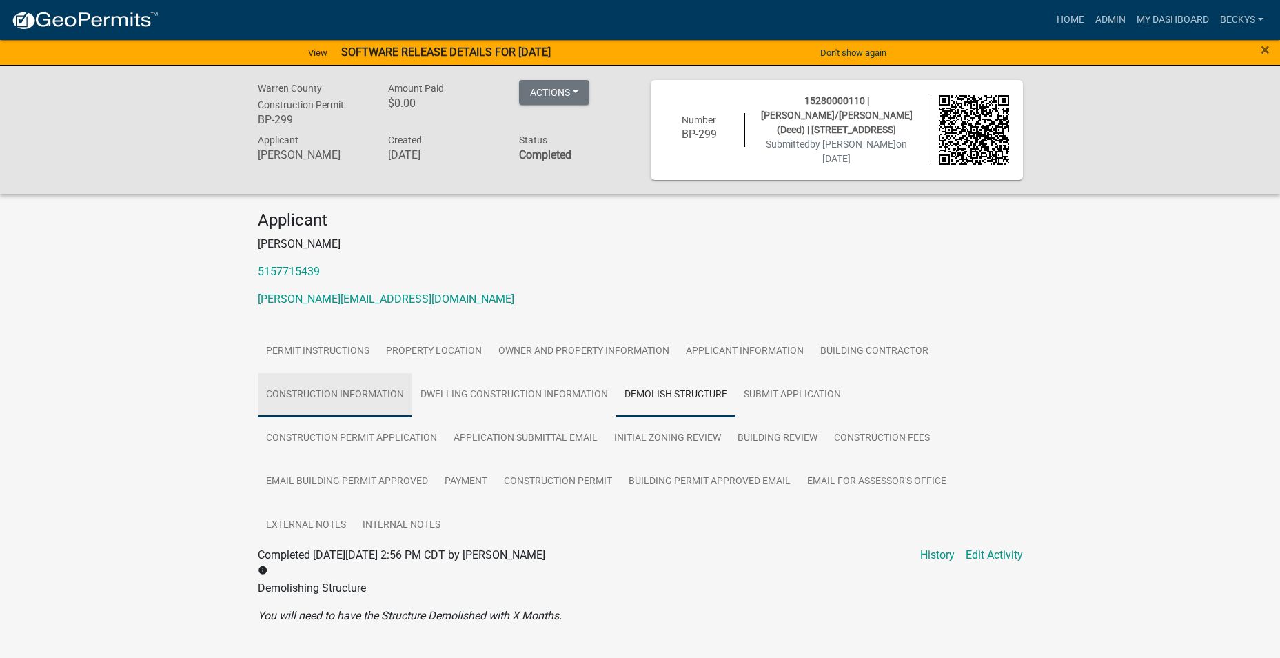
click at [293, 390] on link "Construction Information" at bounding box center [335, 395] width 154 height 44
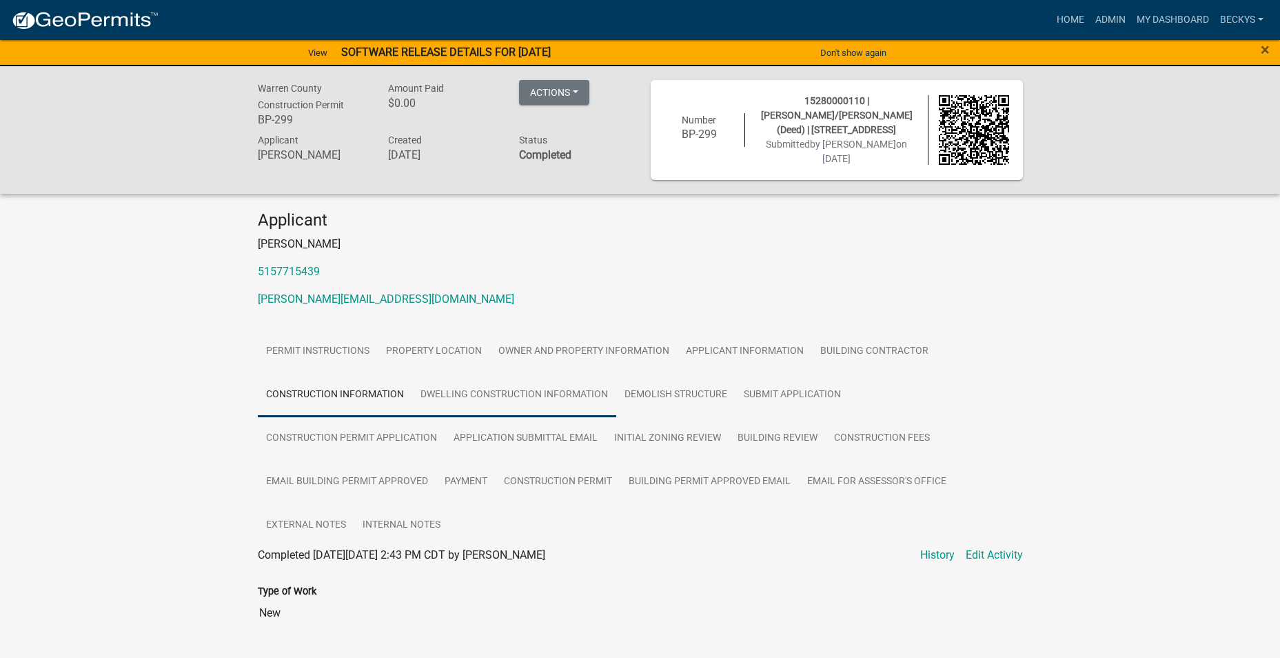
click at [459, 392] on link "Dwelling Construction Information" at bounding box center [514, 395] width 204 height 44
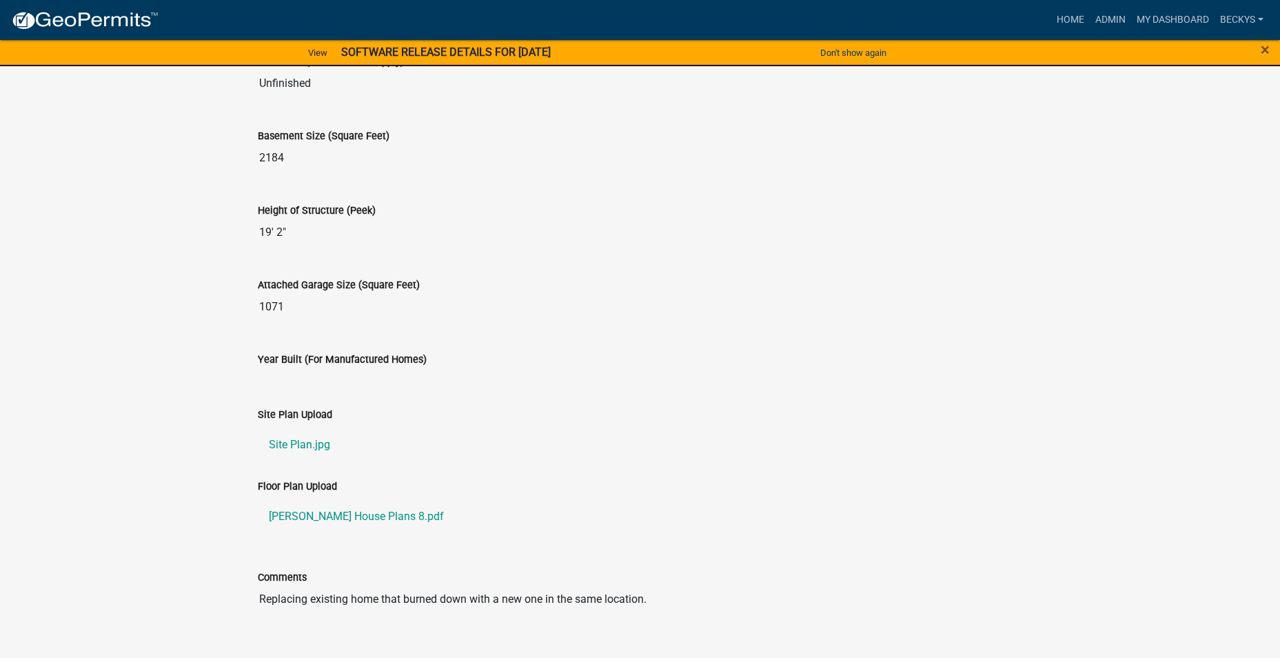
scroll to position [1034, 0]
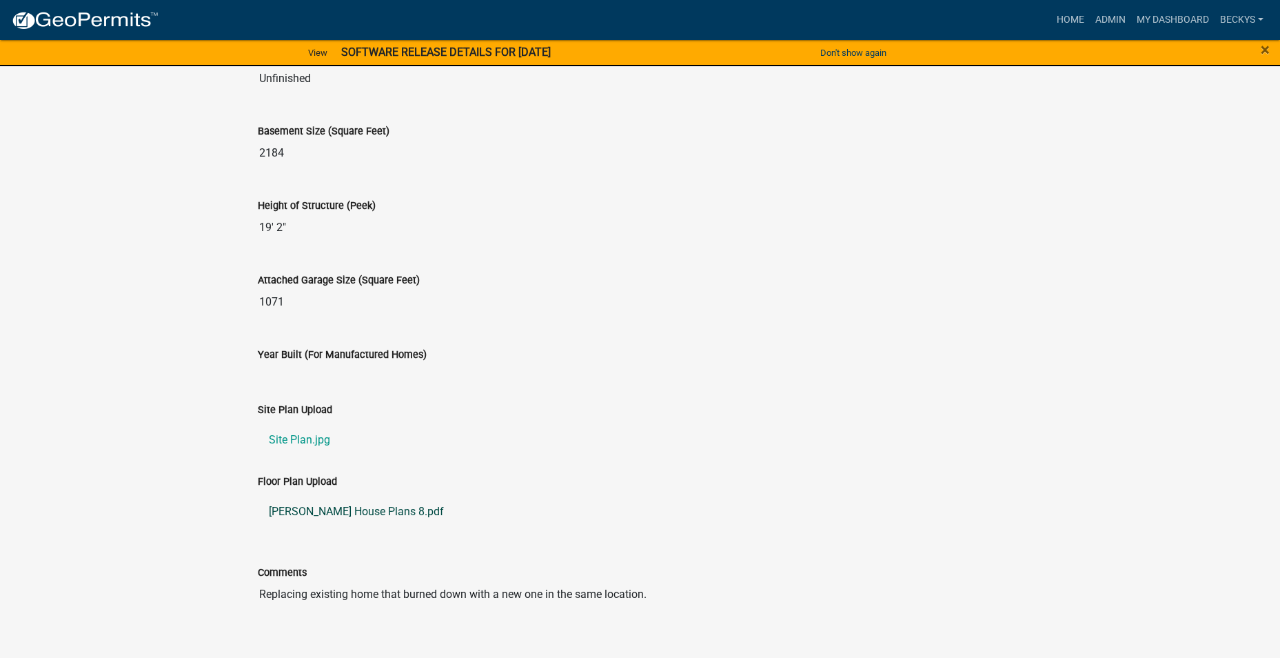
click at [343, 507] on link "[PERSON_NAME] House Plans 8.pdf" at bounding box center [640, 511] width 765 height 33
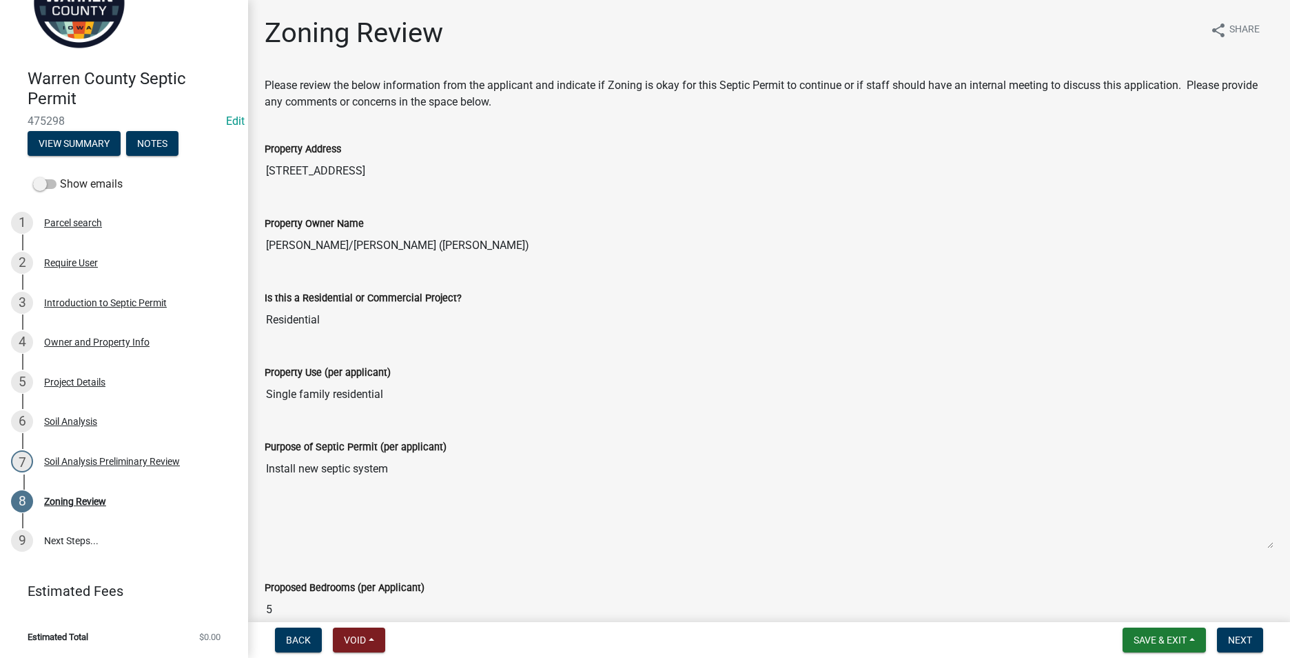
click at [663, 585] on div "Proposed Bedrooms (per Applicant)" at bounding box center [769, 587] width 1009 height 17
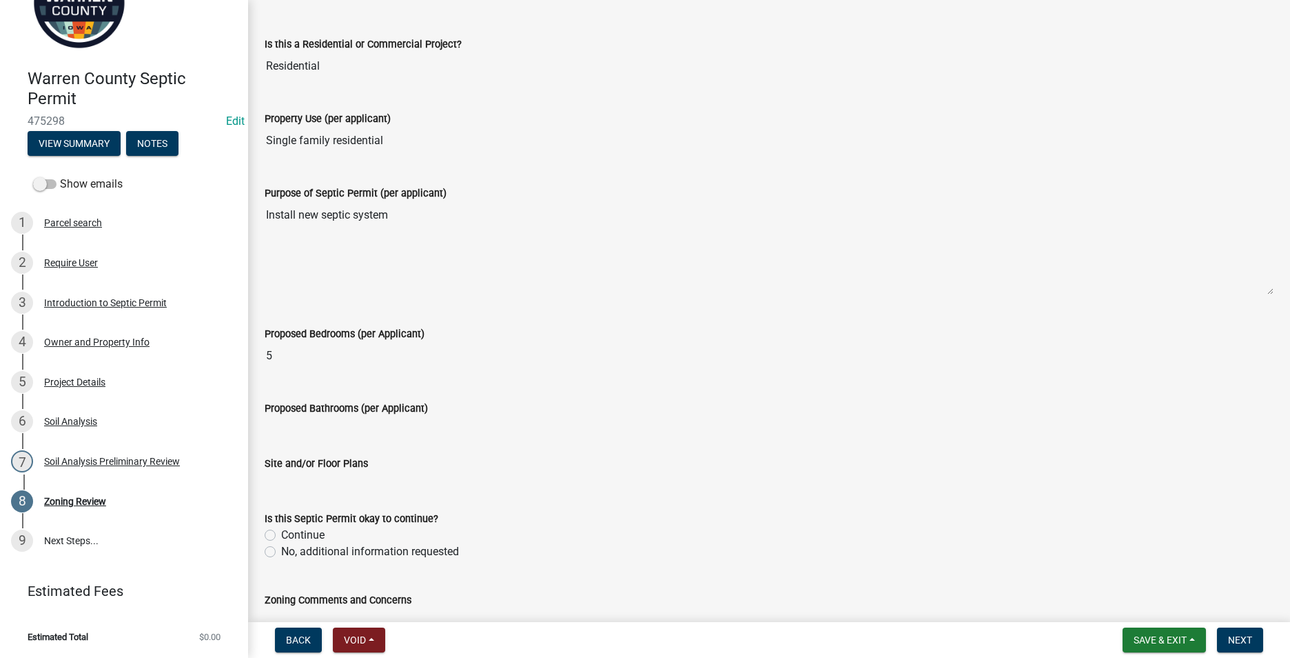
scroll to position [276, 0]
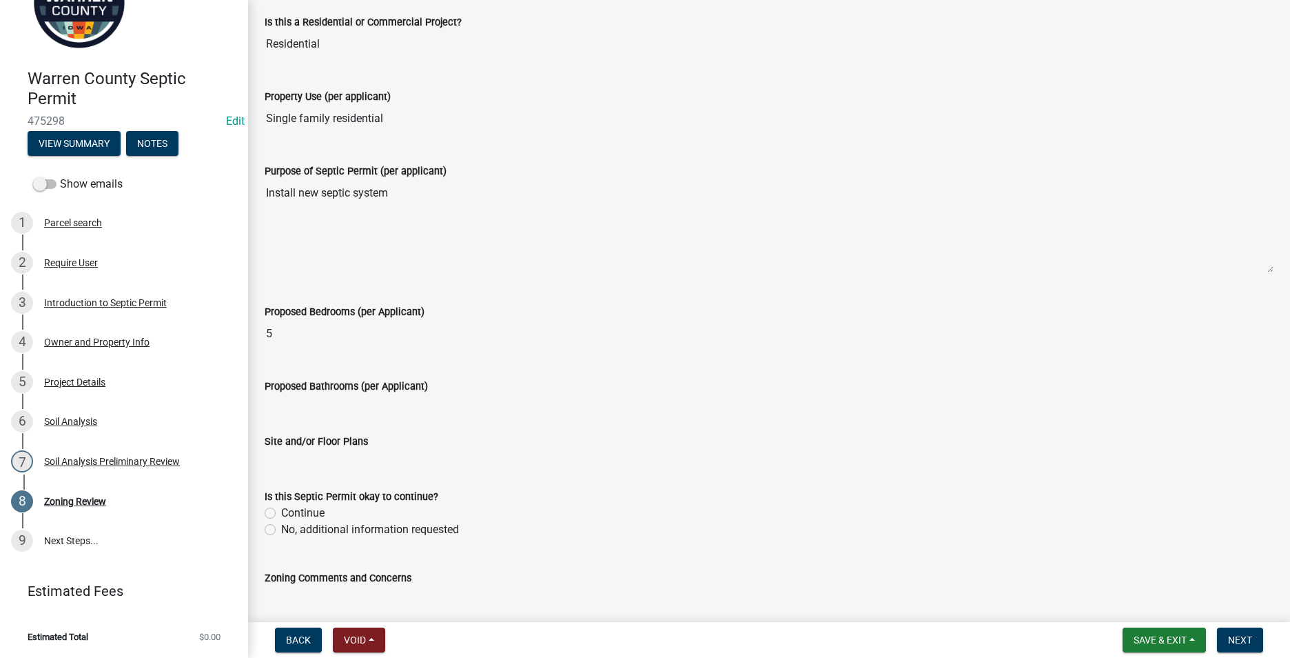
click at [281, 510] on label "Continue" at bounding box center [302, 513] width 43 height 17
click at [281, 510] on input "Continue" at bounding box center [285, 509] width 9 height 9
radio input "true"
click at [283, 588] on textarea "Zoning Comments and Concerns" at bounding box center [769, 618] width 1009 height 65
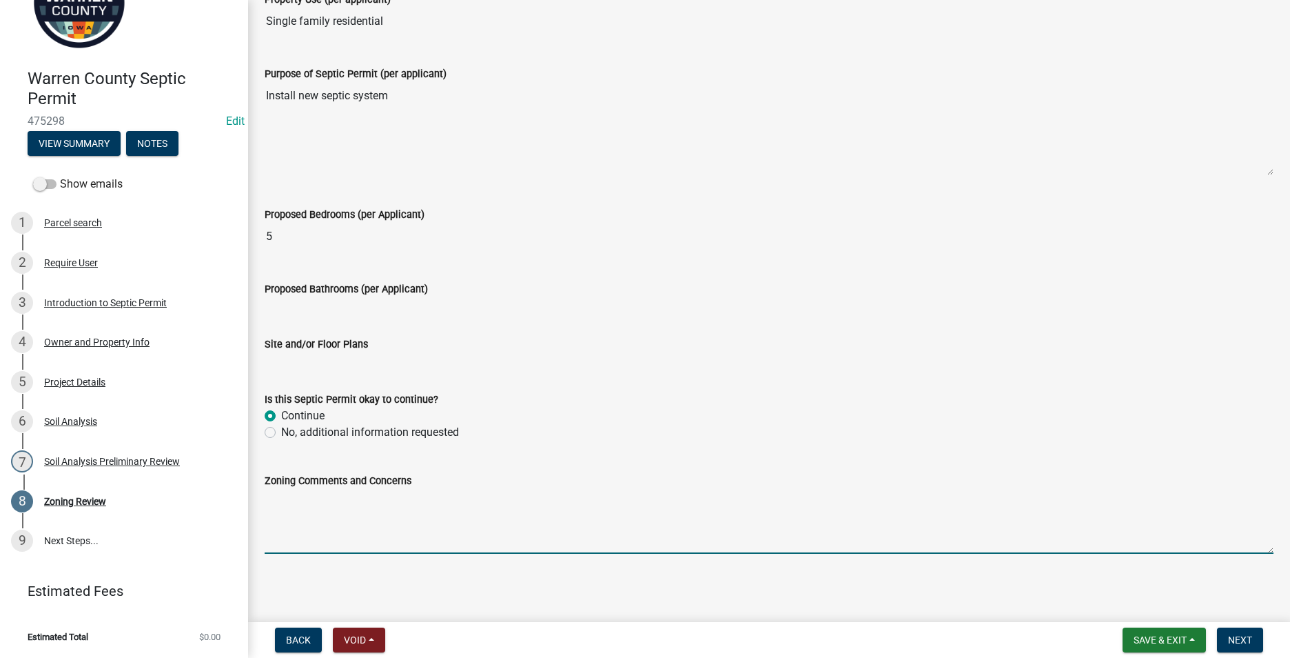
scroll to position [375, 0]
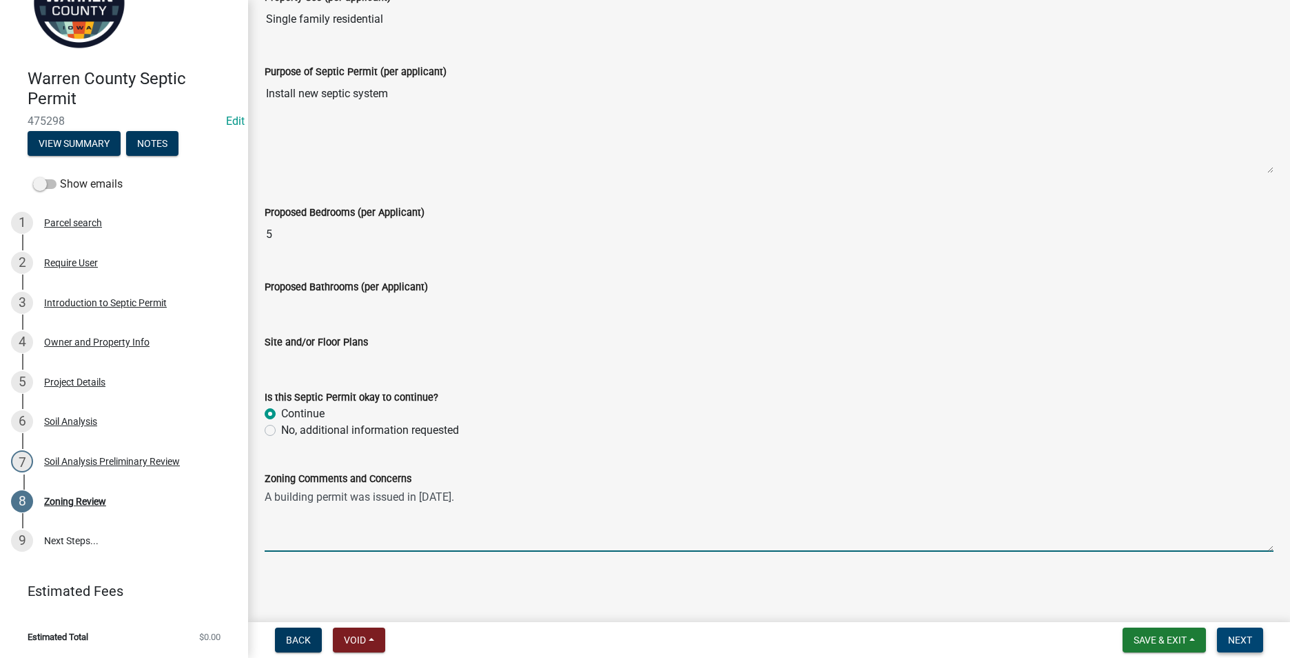
type textarea "A building permit was issued in February 2025."
click at [1237, 639] on span "Next" at bounding box center [1240, 639] width 24 height 11
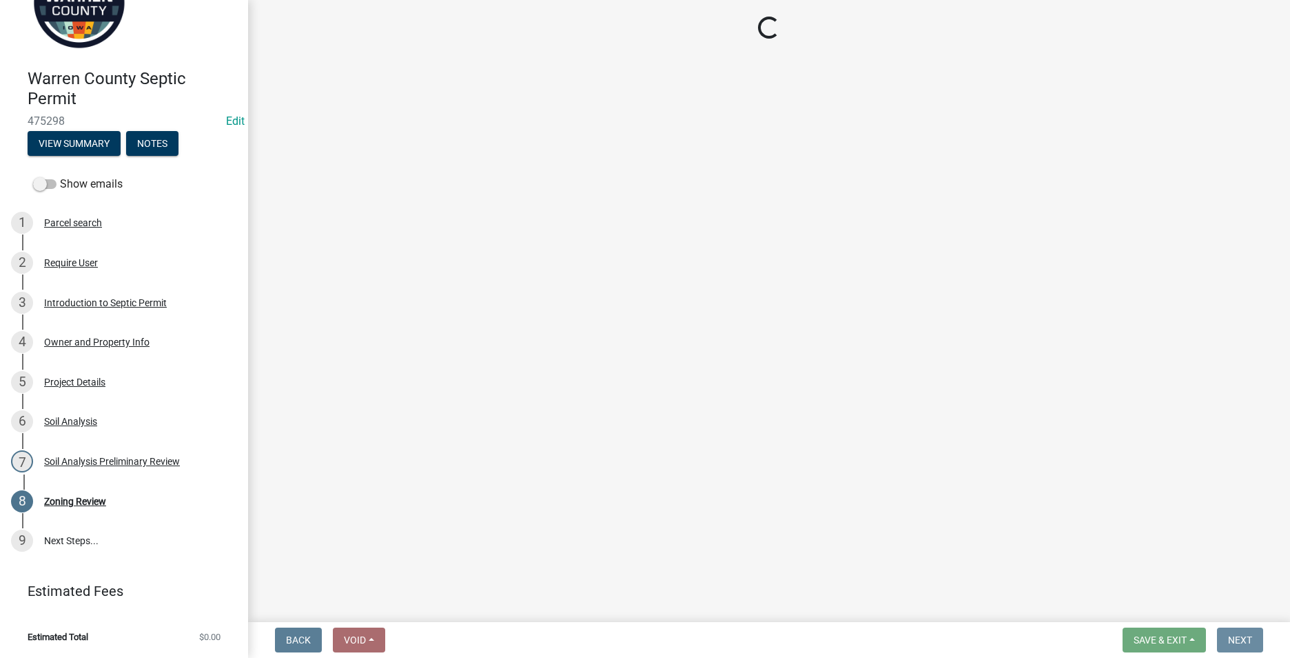
scroll to position [0, 0]
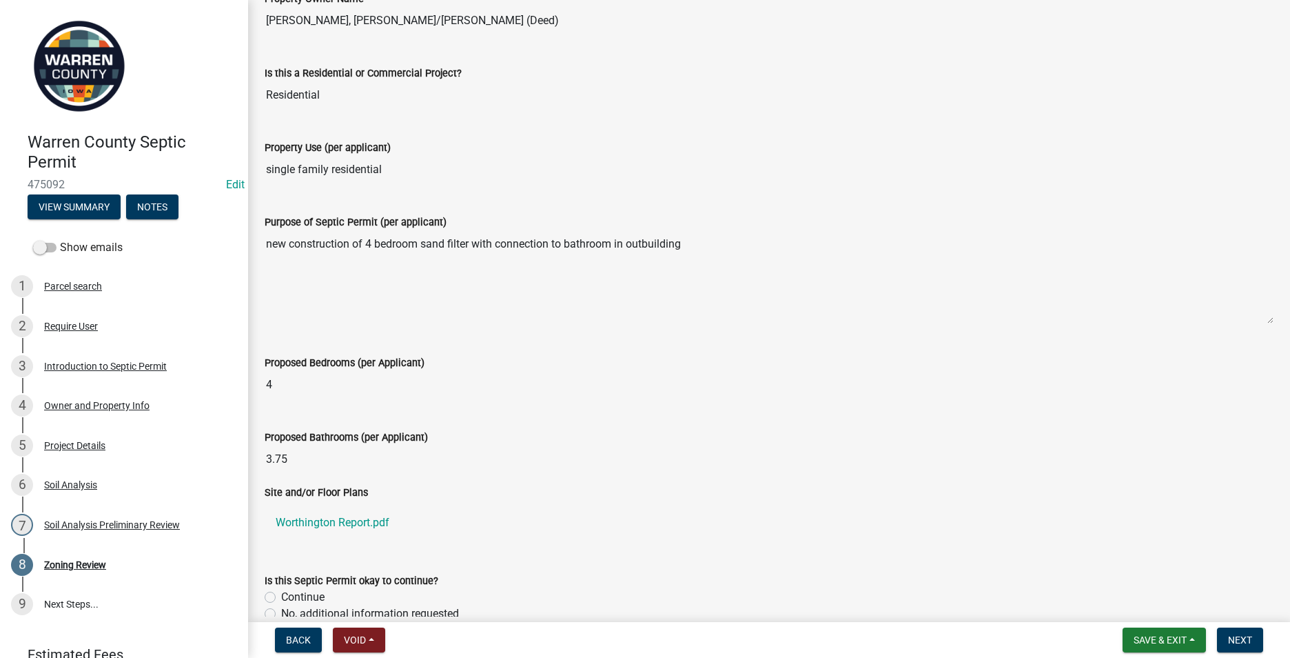
scroll to position [276, 0]
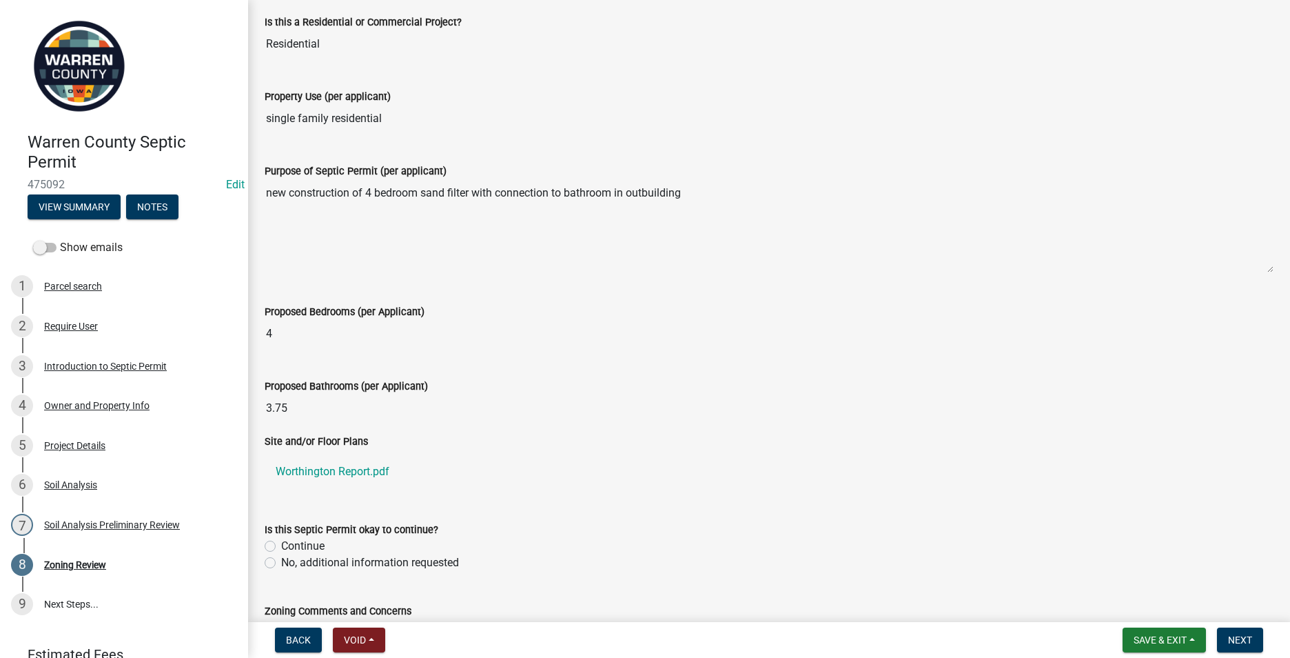
click at [281, 546] on label "Continue" at bounding box center [302, 546] width 43 height 17
click at [281, 546] on input "Continue" at bounding box center [285, 542] width 9 height 9
radio input "true"
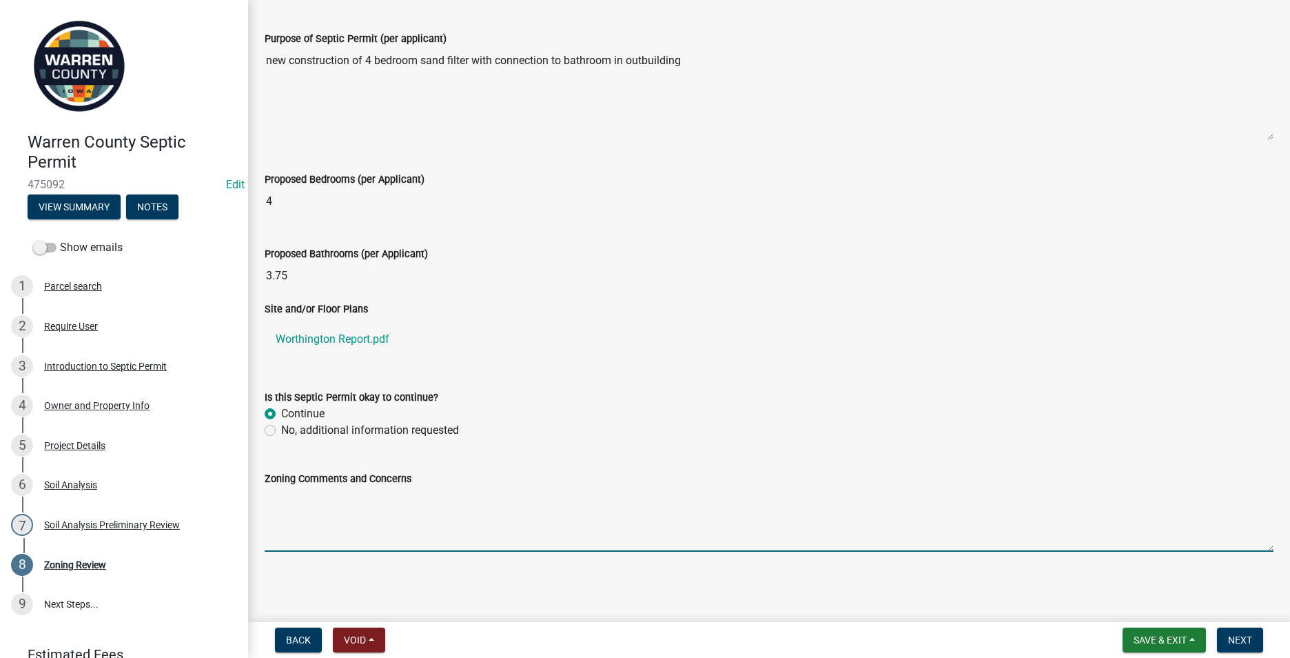
click at [276, 503] on textarea "Zoning Comments and Concerns" at bounding box center [769, 519] width 1009 height 65
type textarea "T"
drag, startPoint x: 350, startPoint y: 494, endPoint x: 421, endPoint y: 499, distance: 71.2
click at [420, 499] on textarea "A building permit was issued in" at bounding box center [769, 519] width 1009 height 65
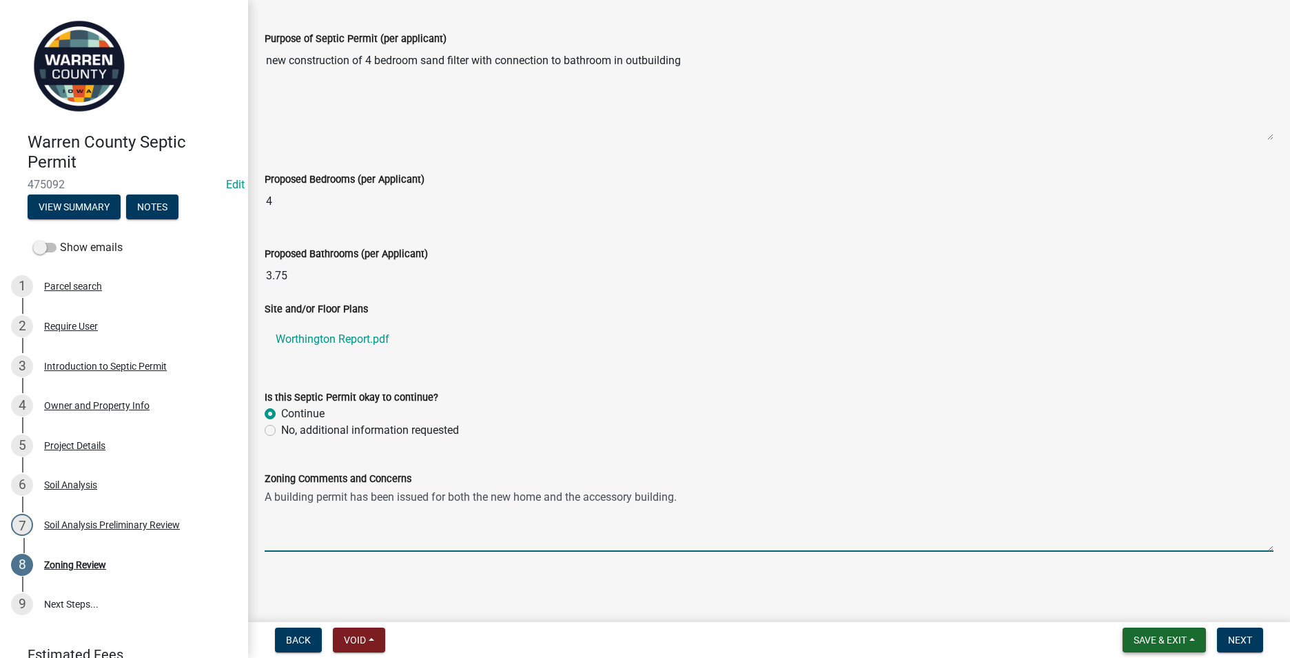
type textarea "A building permit has been issued for both the new home and the accessory build…"
click at [1140, 638] on span "Save & Exit" at bounding box center [1160, 639] width 53 height 11
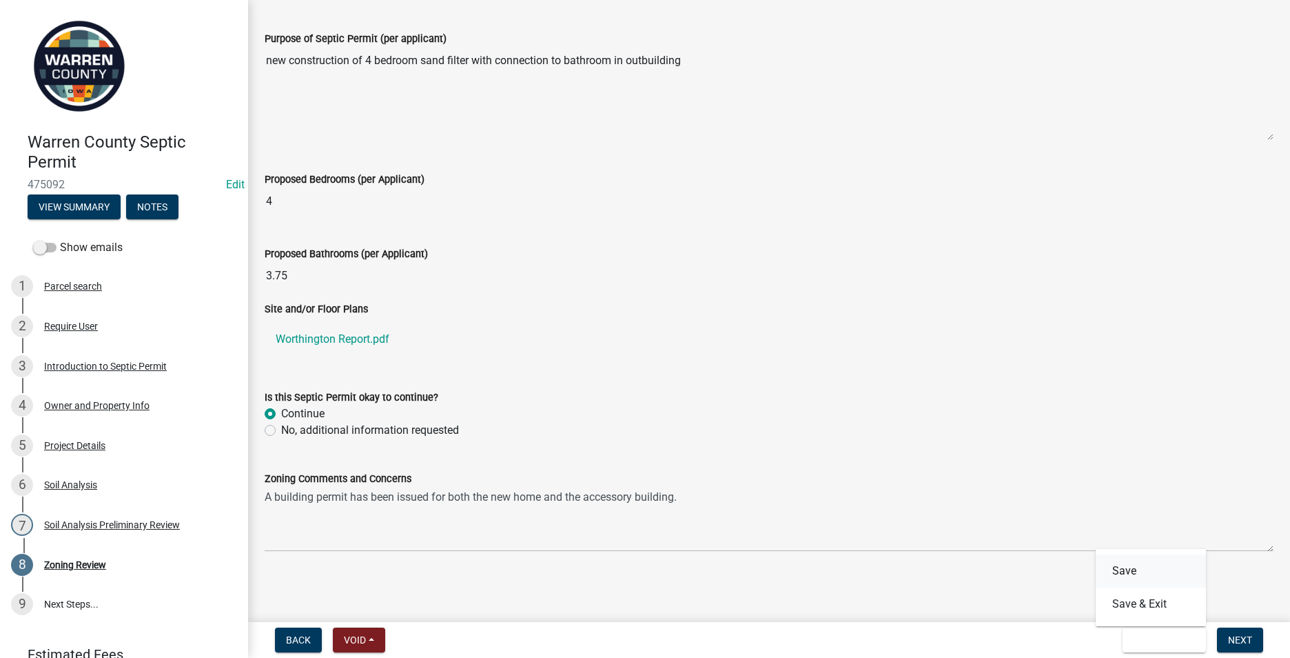
click at [1128, 574] on button "Save" at bounding box center [1151, 570] width 110 height 33
